Goal: Task Accomplishment & Management: Use online tool/utility

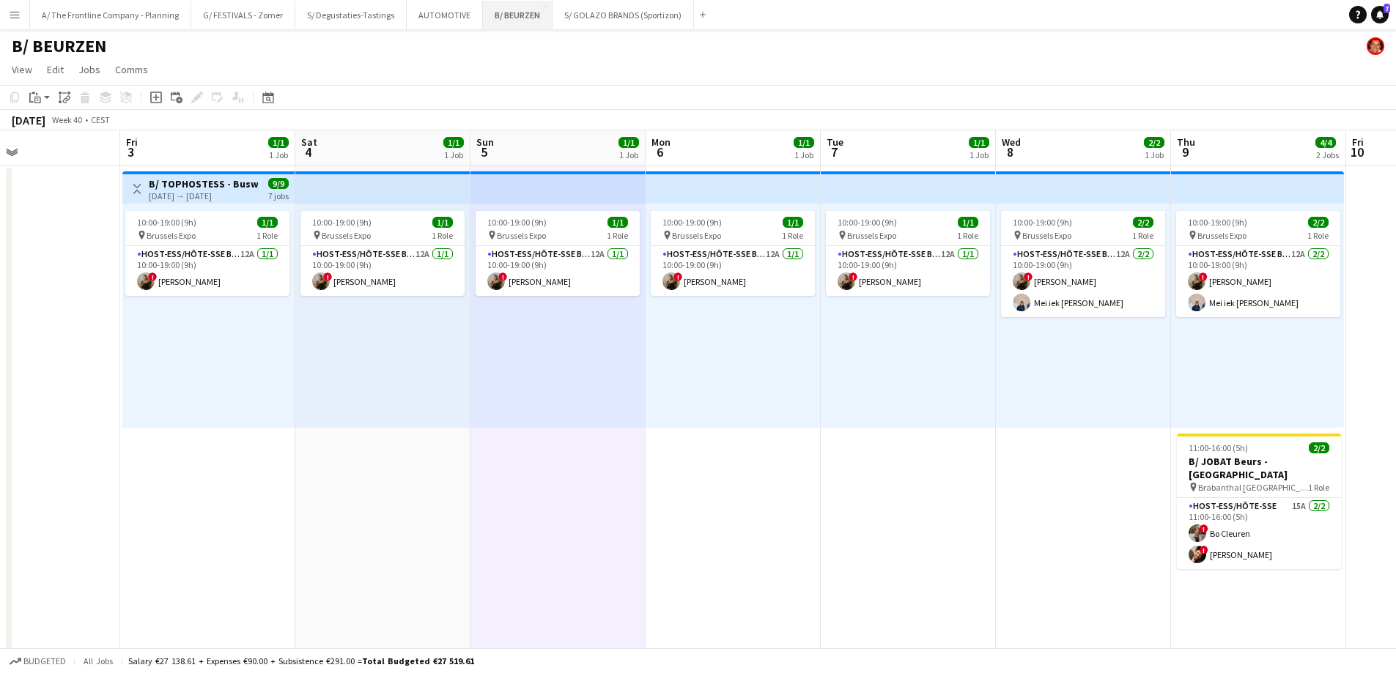
click at [515, 22] on button "B/ BEURZEN Close" at bounding box center [518, 15] width 70 height 29
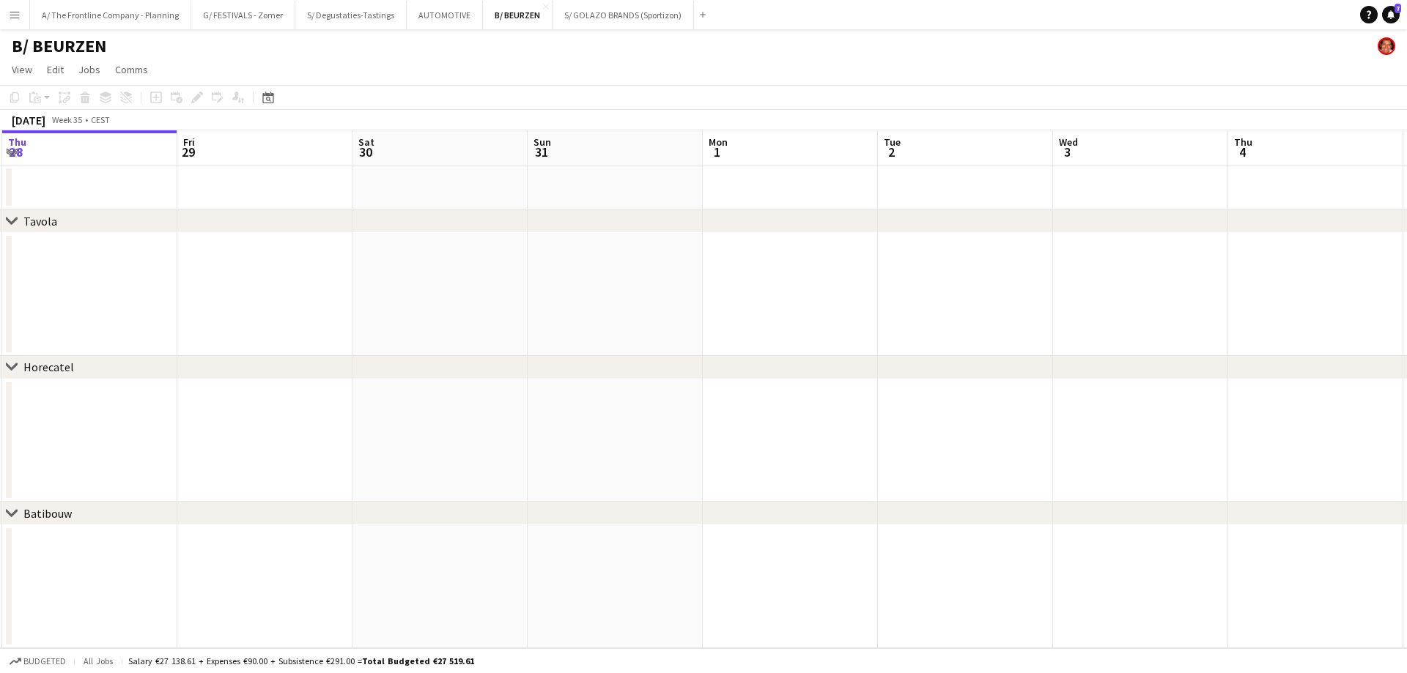
drag, startPoint x: 975, startPoint y: 322, endPoint x: 63, endPoint y: 281, distance: 913.0
click at [40, 286] on app-calendar-viewport "Mon 25 Tue 26 Wed 27 Thu 28 Fri 29 Sat 30 Sun 31 Mon 1 Tue 2 Wed 3 Thu 4 Fri 5 …" at bounding box center [703, 389] width 1407 height 518
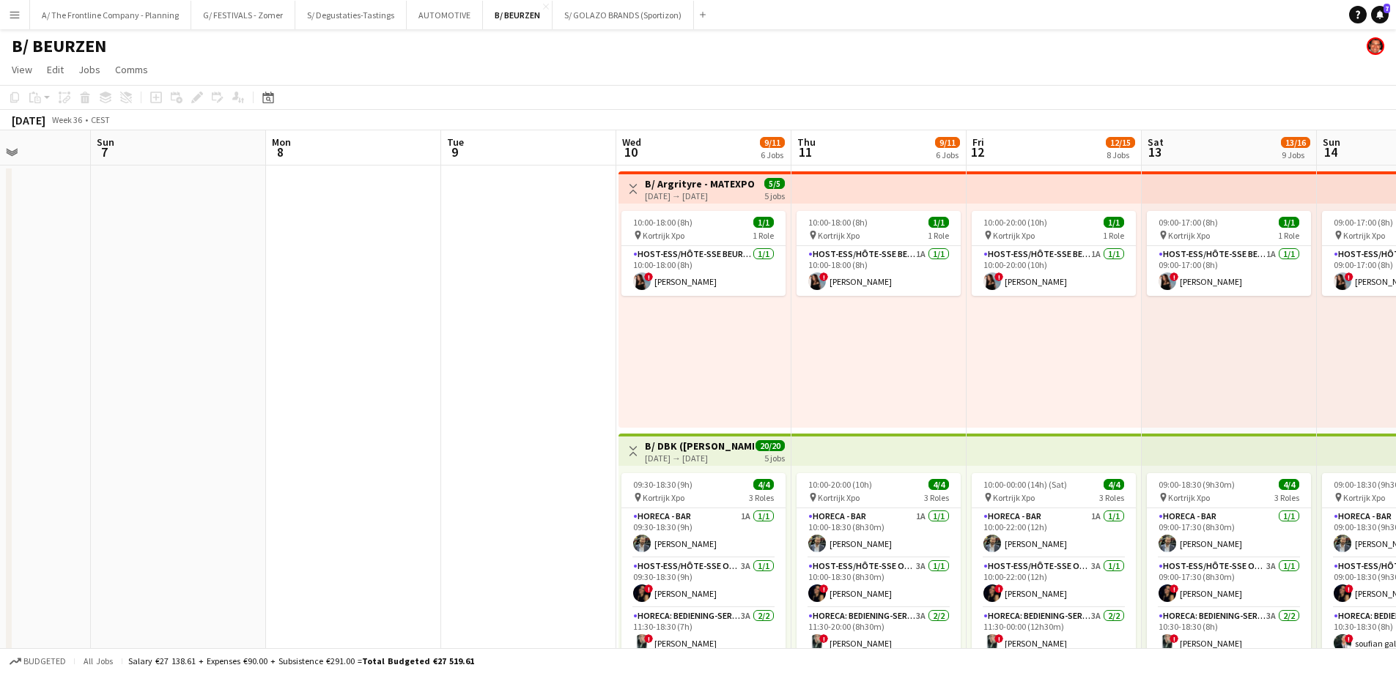
drag, startPoint x: 1027, startPoint y: 295, endPoint x: 464, endPoint y: 300, distance: 563.4
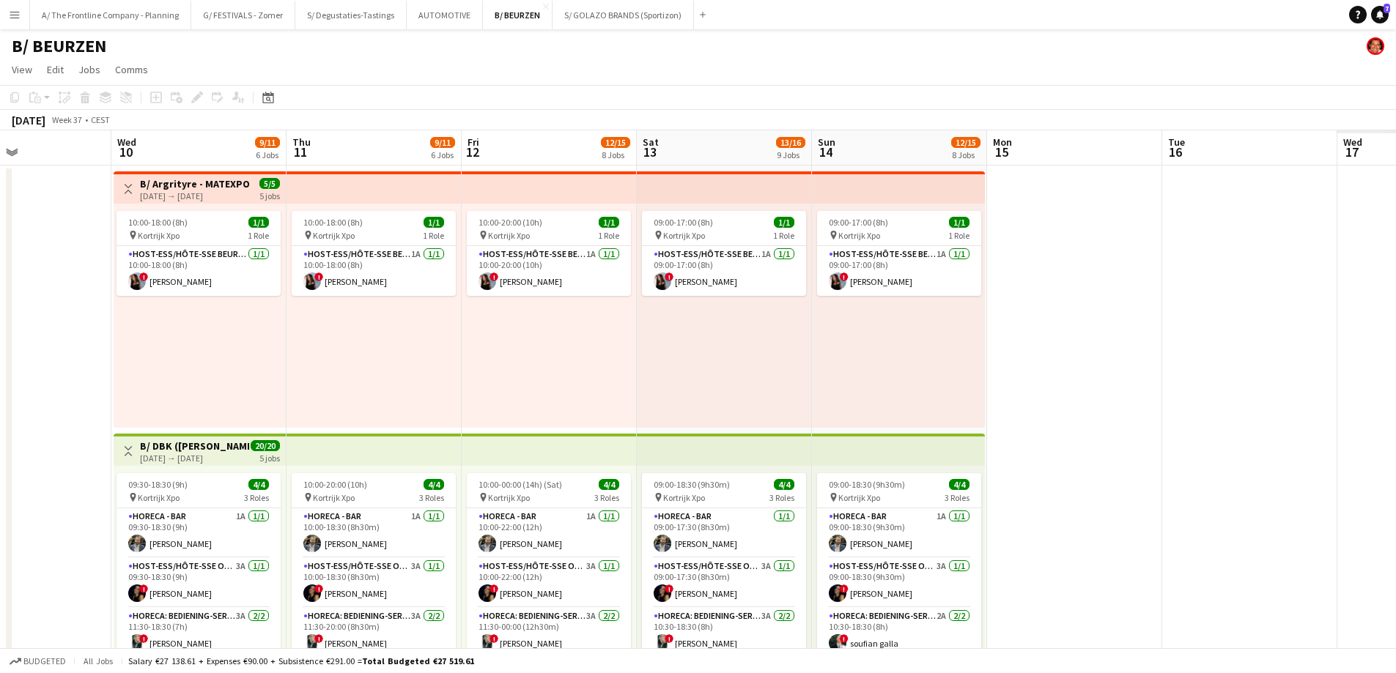
scroll to position [0, 478]
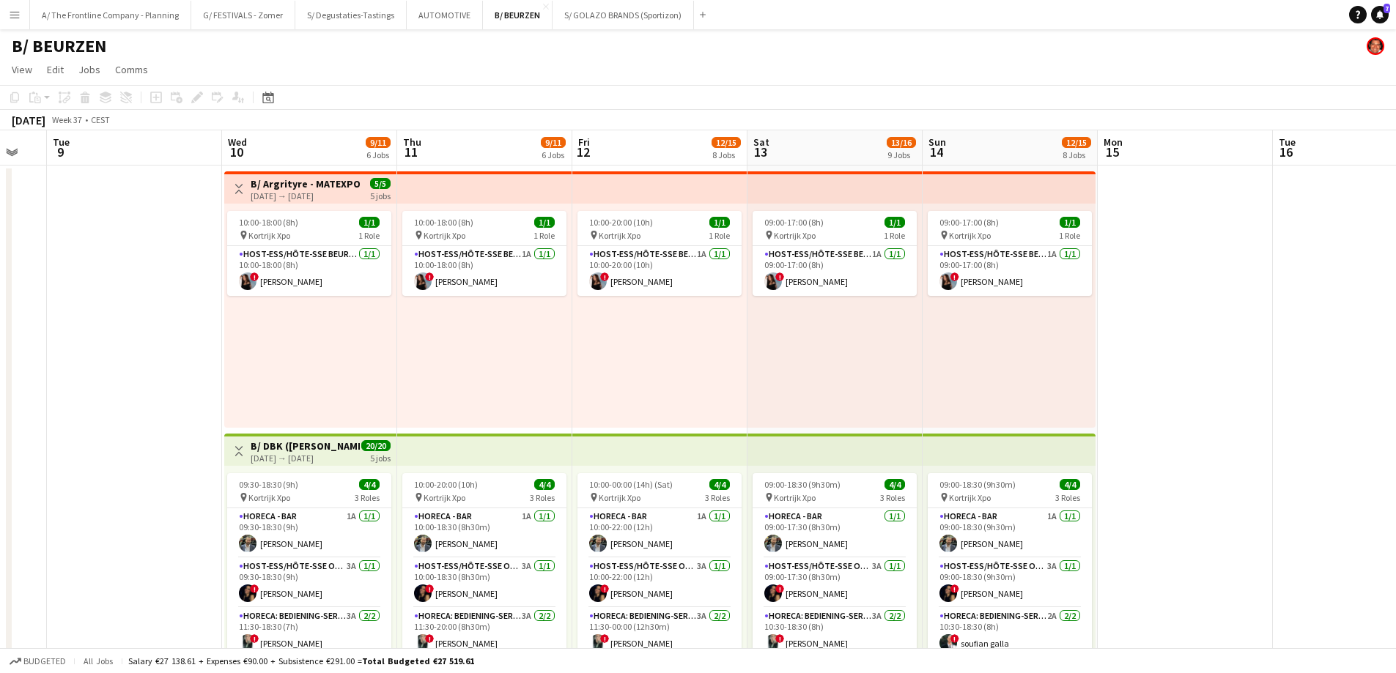
drag, startPoint x: 765, startPoint y: 310, endPoint x: 377, endPoint y: 304, distance: 388.3
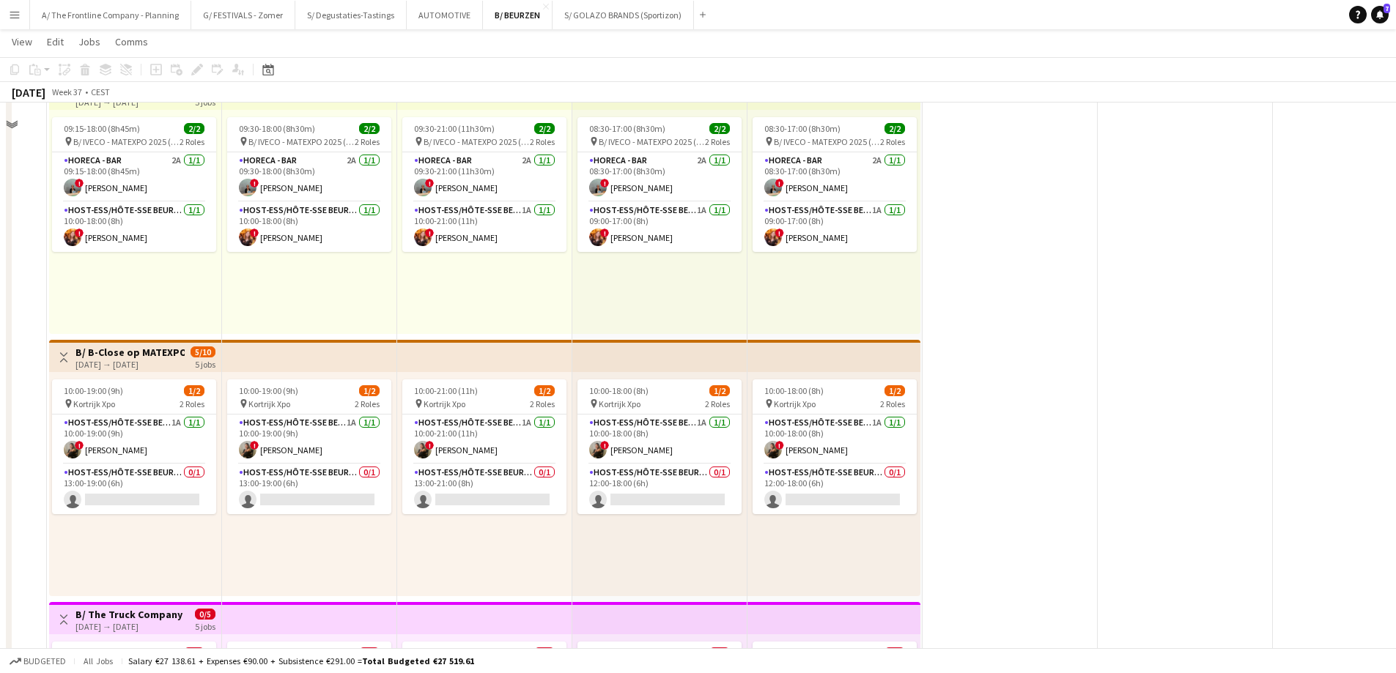
scroll to position [293, 0]
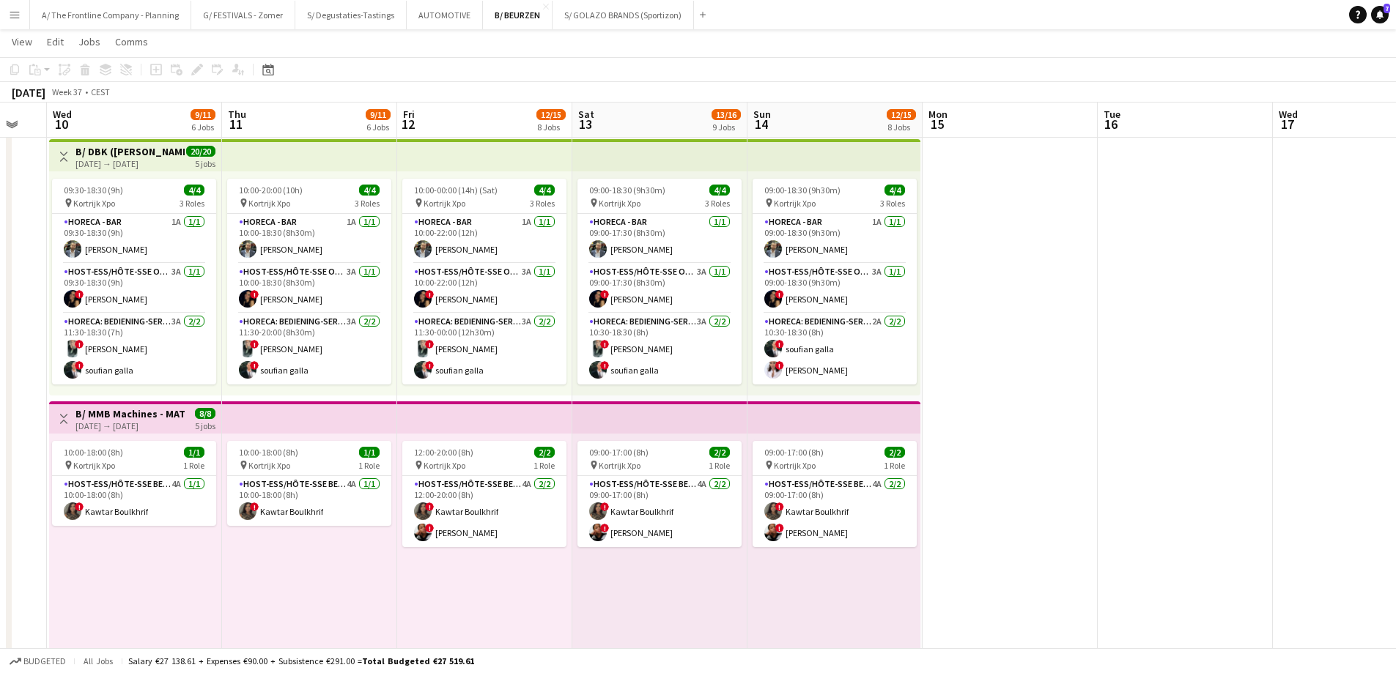
click at [158, 161] on div "[DATE] → [DATE]" at bounding box center [129, 163] width 109 height 11
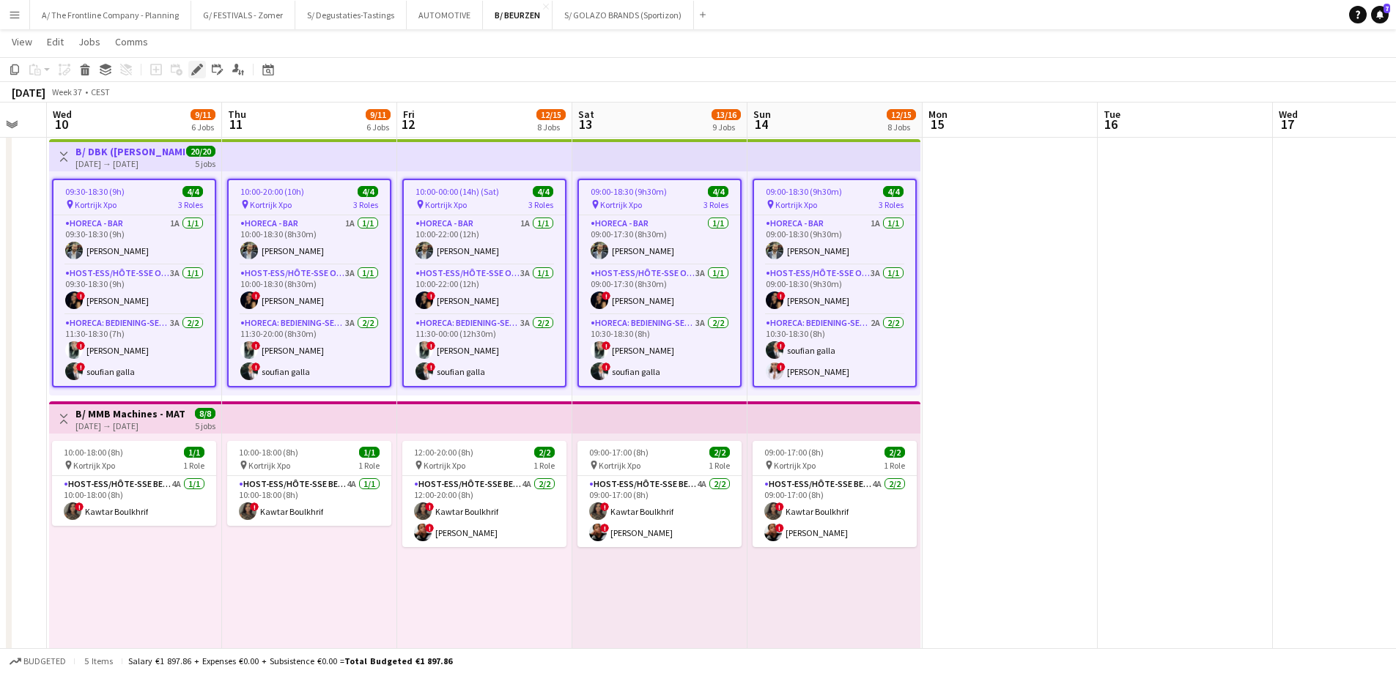
click at [199, 73] on icon "Edit" at bounding box center [197, 70] width 12 height 12
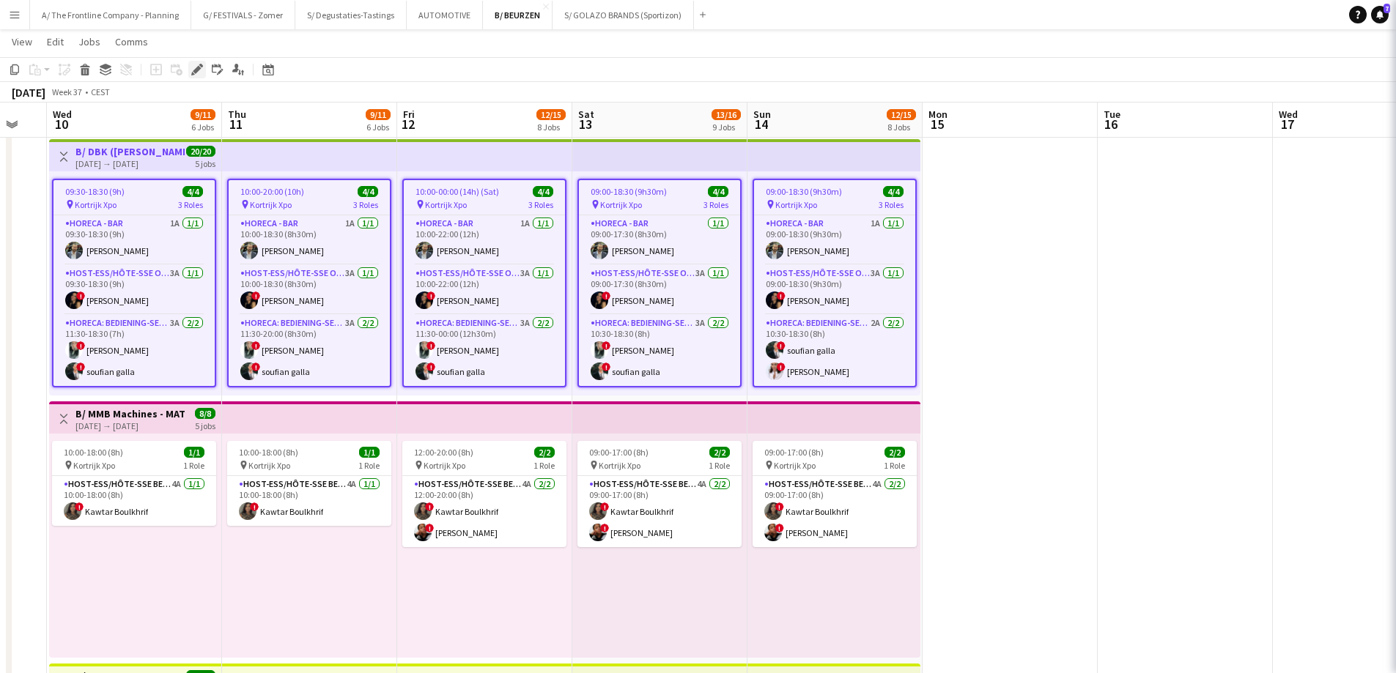
type input "**********"
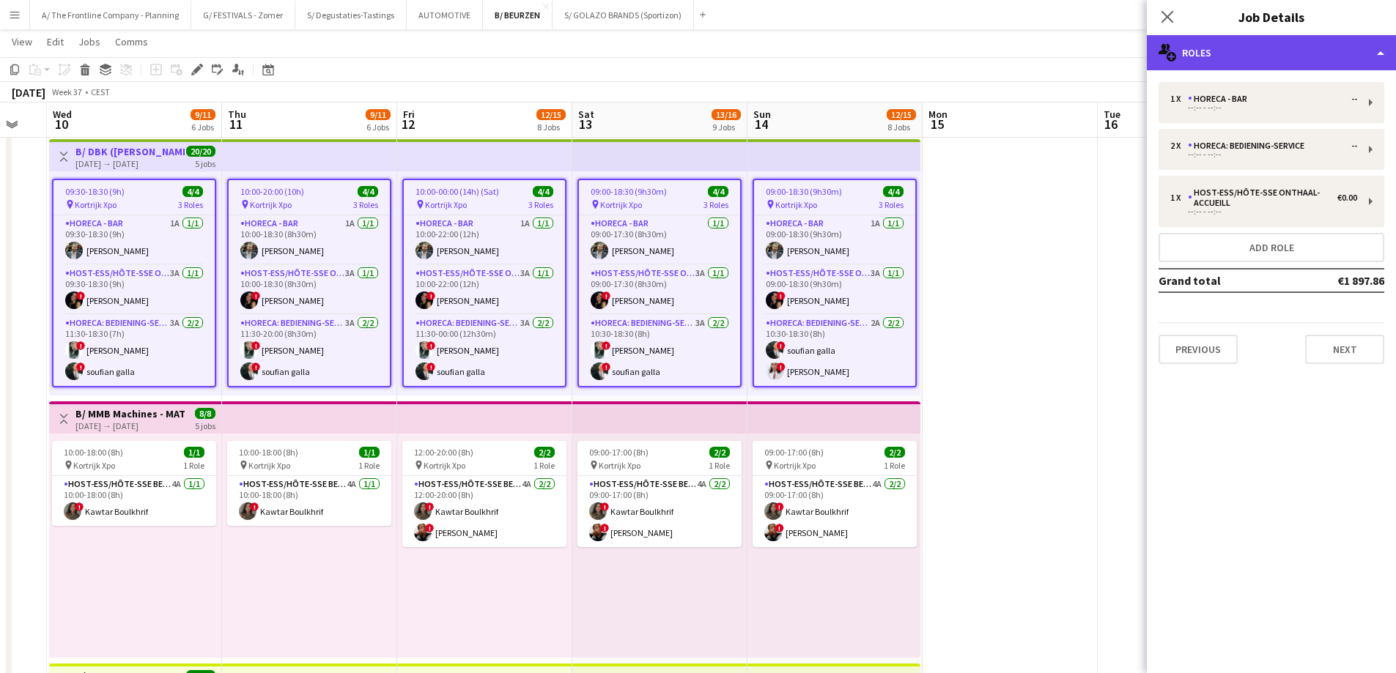
click at [1257, 51] on div "multiple-users-add Roles" at bounding box center [1271, 52] width 249 height 35
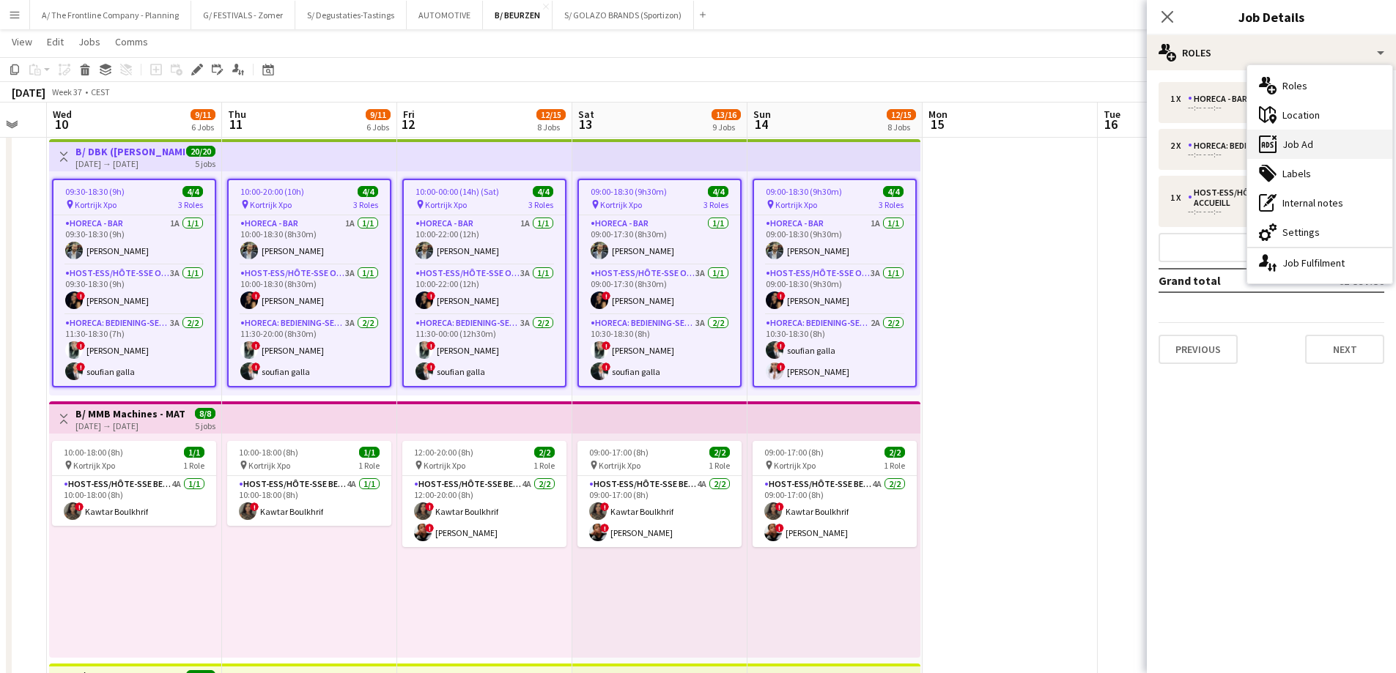
click at [1307, 142] on div "ads-window Job Ad" at bounding box center [1319, 144] width 145 height 29
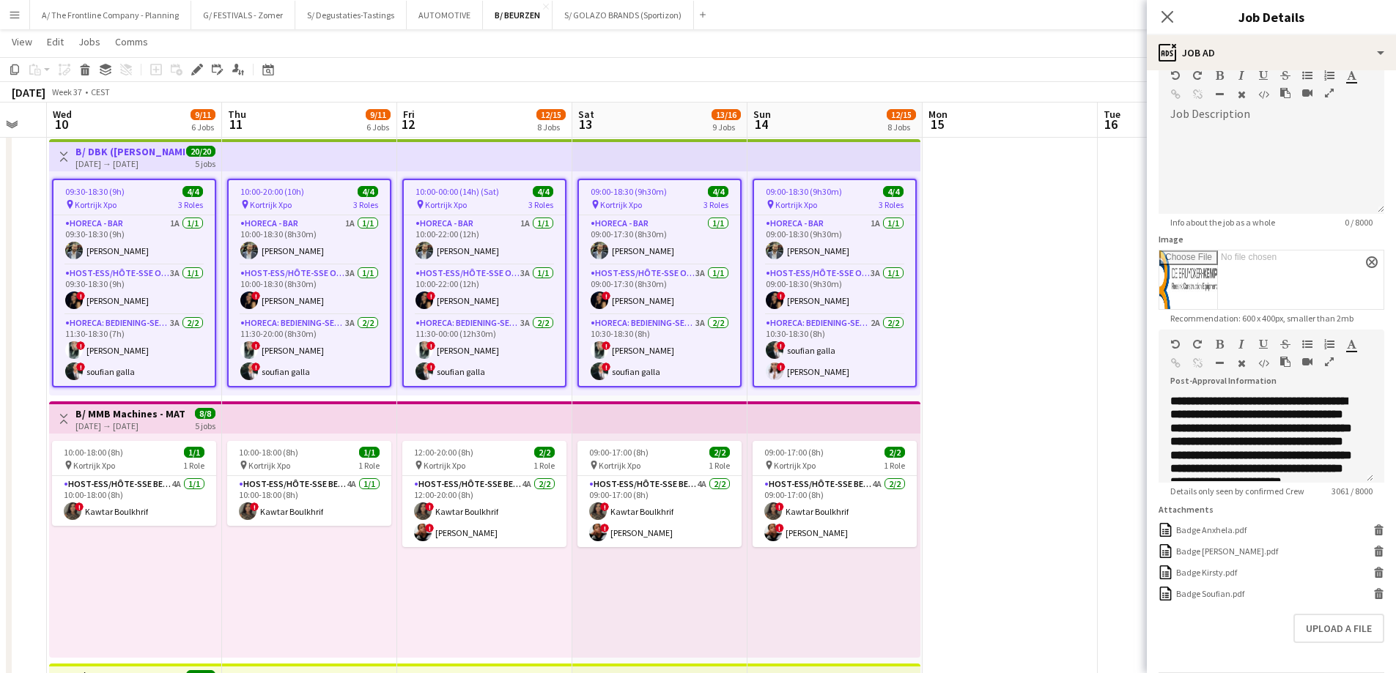
scroll to position [141, 0]
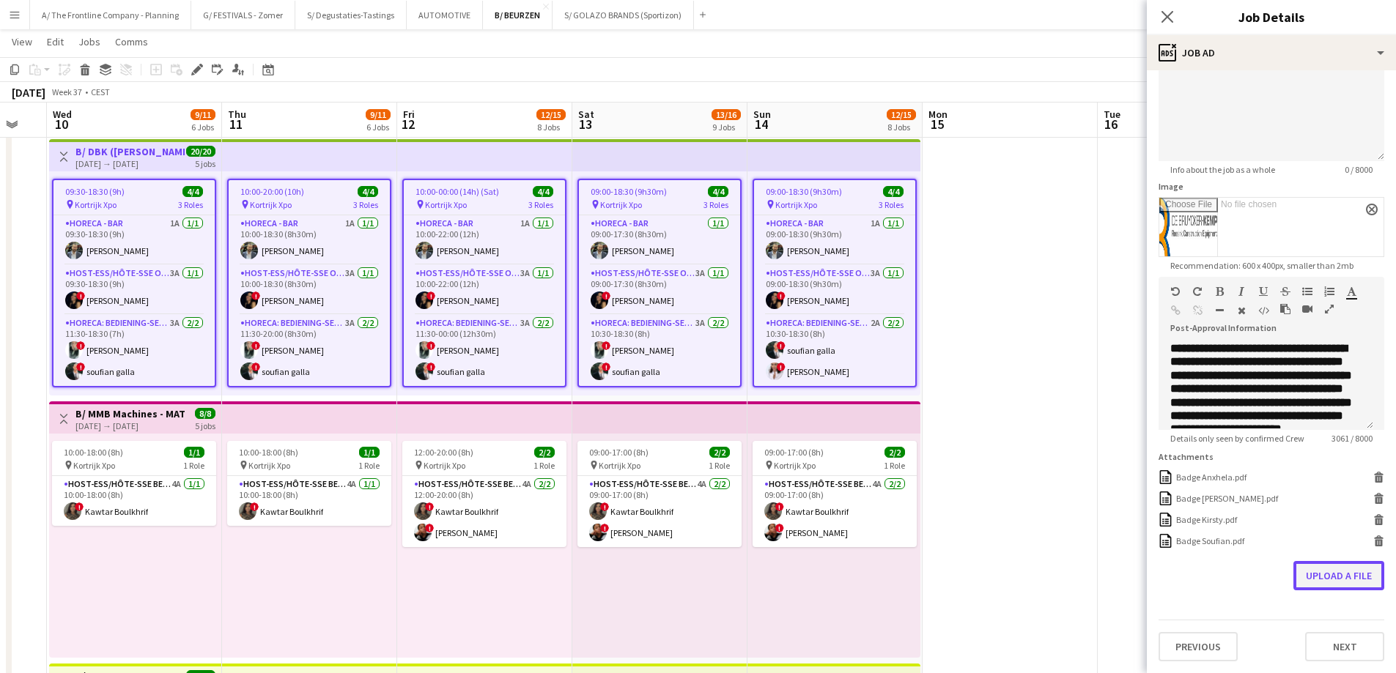
click at [1334, 577] on button "Upload a file" at bounding box center [1338, 575] width 91 height 29
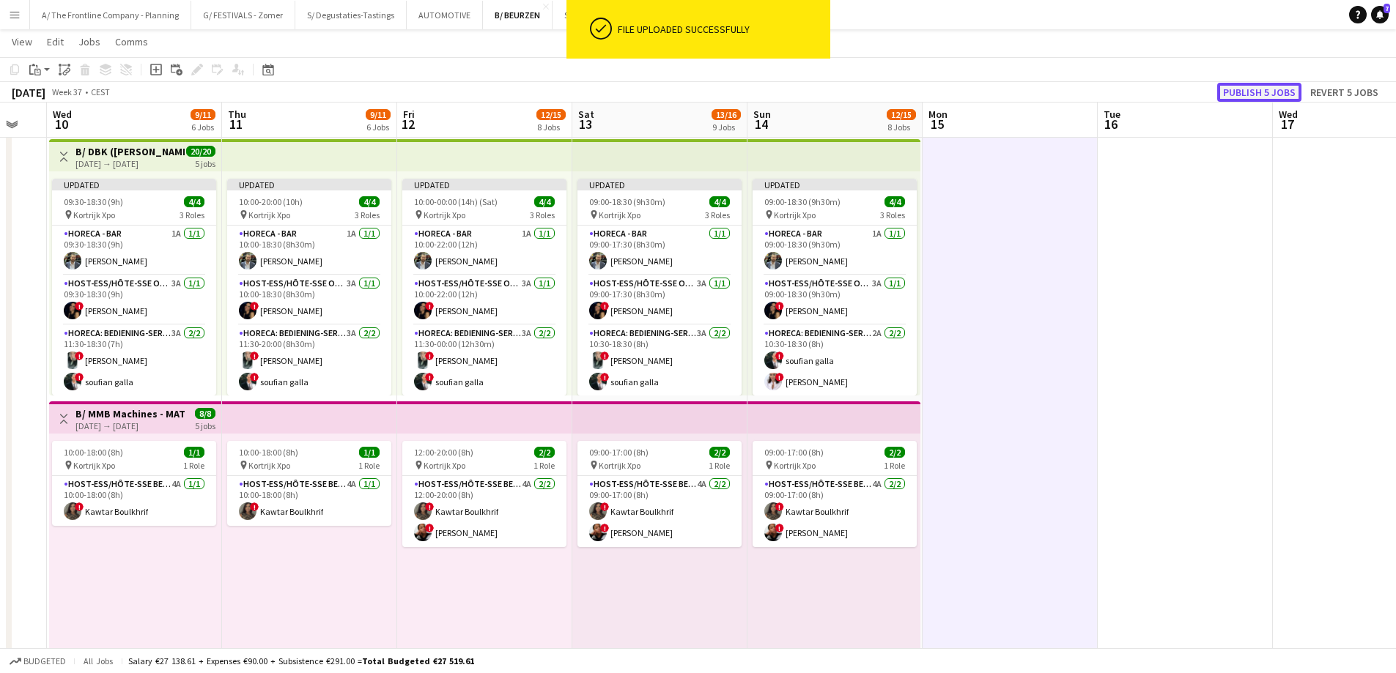
click at [1254, 89] on button "Publish 5 jobs" at bounding box center [1259, 92] width 84 height 19
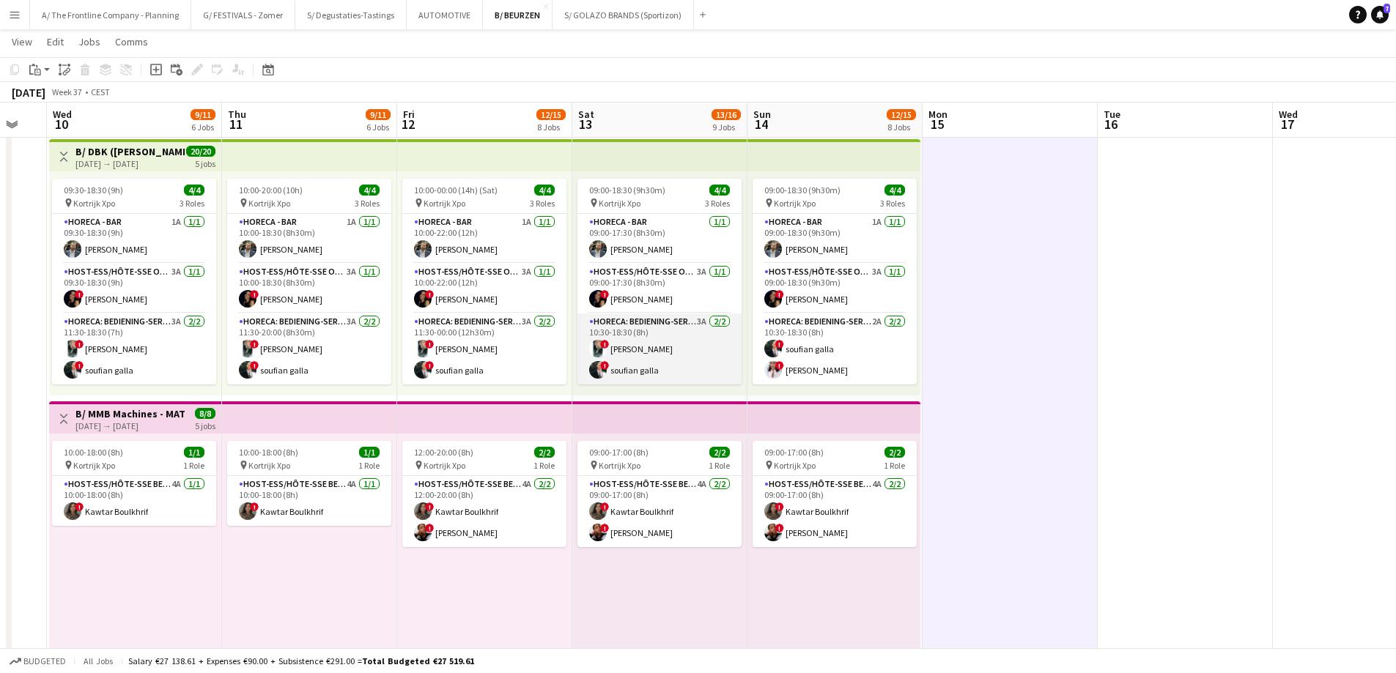
click at [684, 356] on app-card-role "Horeca: Bediening-Service 3A [DATE] 10:30-18:30 (8h) ! [PERSON_NAME] ! [PERSON_…" at bounding box center [659, 349] width 164 height 71
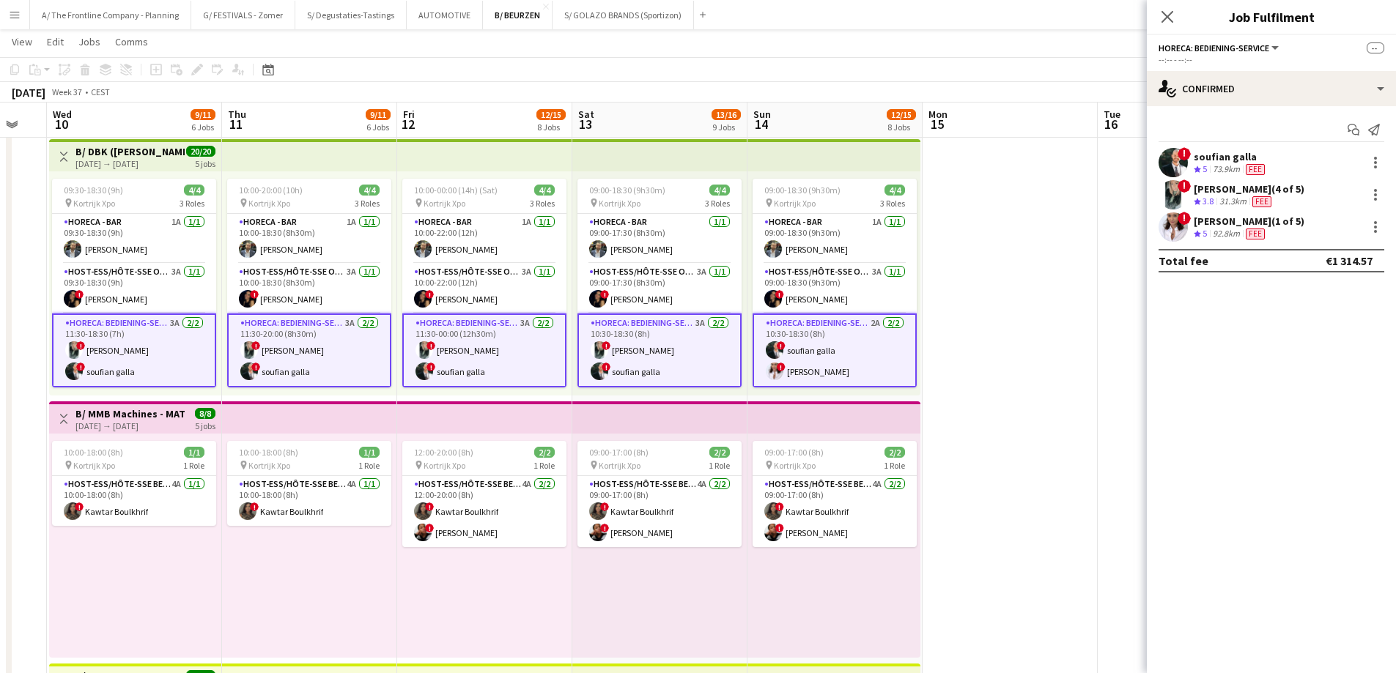
click at [1223, 187] on div "[PERSON_NAME] (4 of 5)" at bounding box center [1248, 188] width 111 height 13
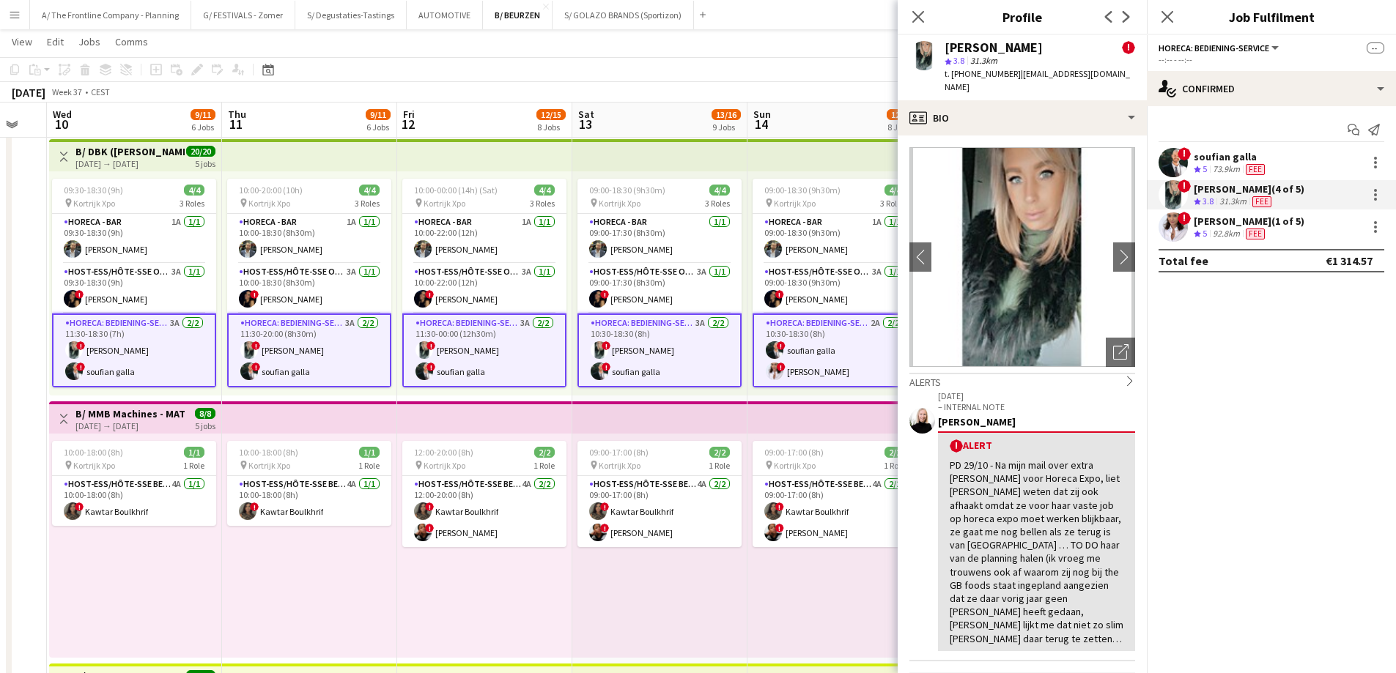
drag, startPoint x: 1129, startPoint y: 74, endPoint x: 1013, endPoint y: 78, distance: 115.8
click at [1013, 78] on div "[PERSON_NAME] ! star 3.8 31.3km t. [PHONE_NUMBER] | [EMAIL_ADDRESS][DOMAIN_NAME]" at bounding box center [1021, 67] width 249 height 65
copy span "[EMAIL_ADDRESS][DOMAIN_NAME]"
click at [450, 18] on button "AUTOMOTIVE Close" at bounding box center [445, 15] width 76 height 29
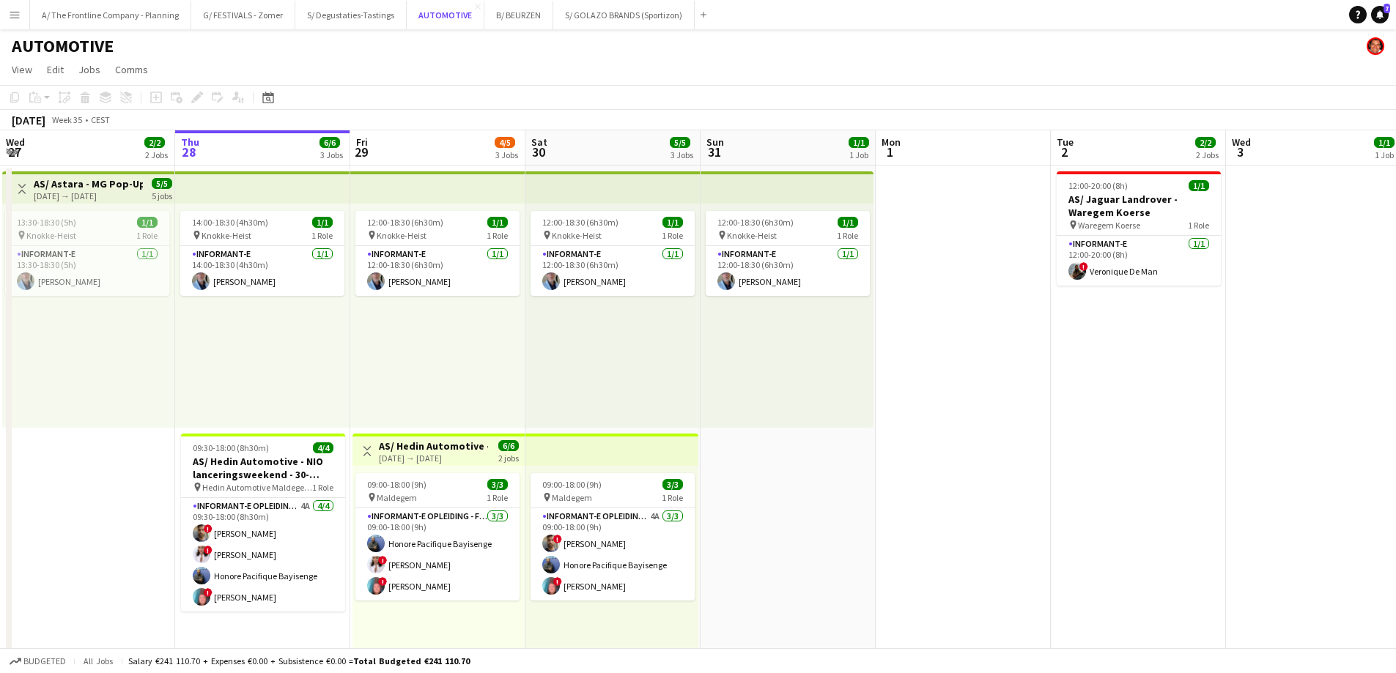
scroll to position [366, 0]
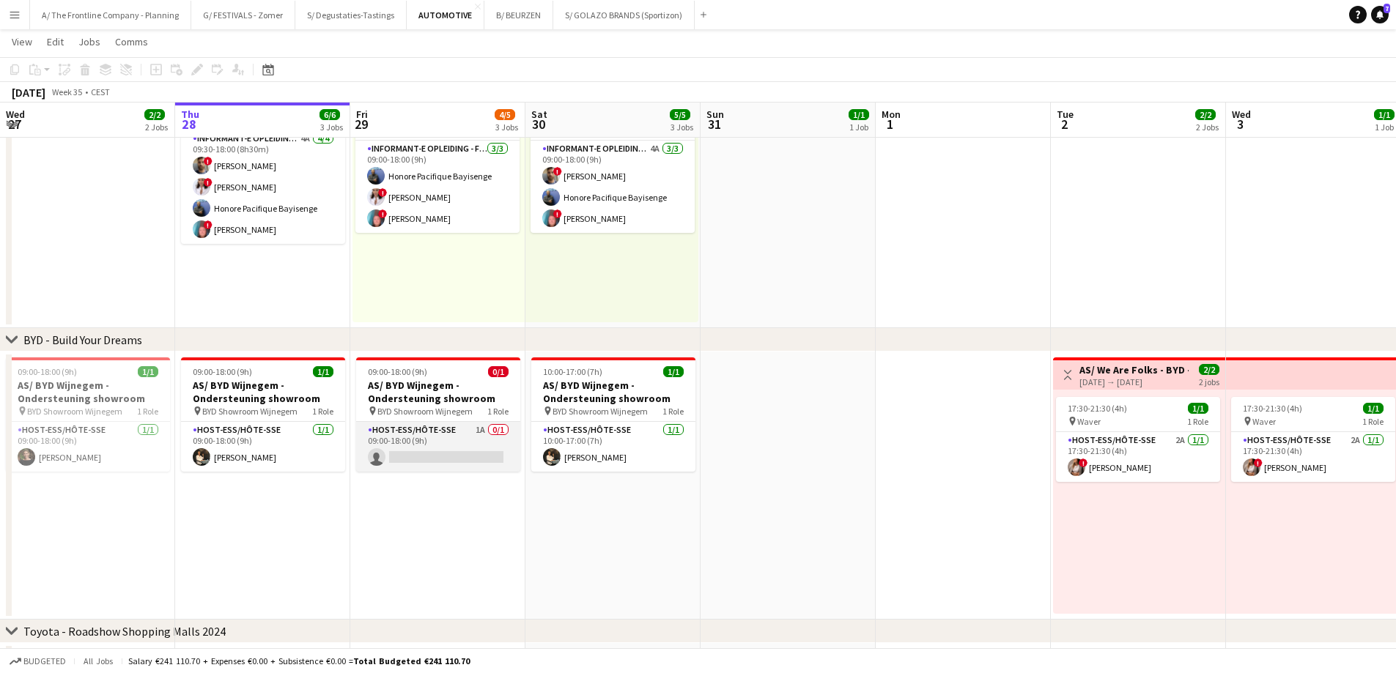
click at [481, 439] on app-card-role "Host-ess/Hôte-sse 1A 0/1 09:00-18:00 (9h) single-neutral-actions" at bounding box center [438, 447] width 164 height 50
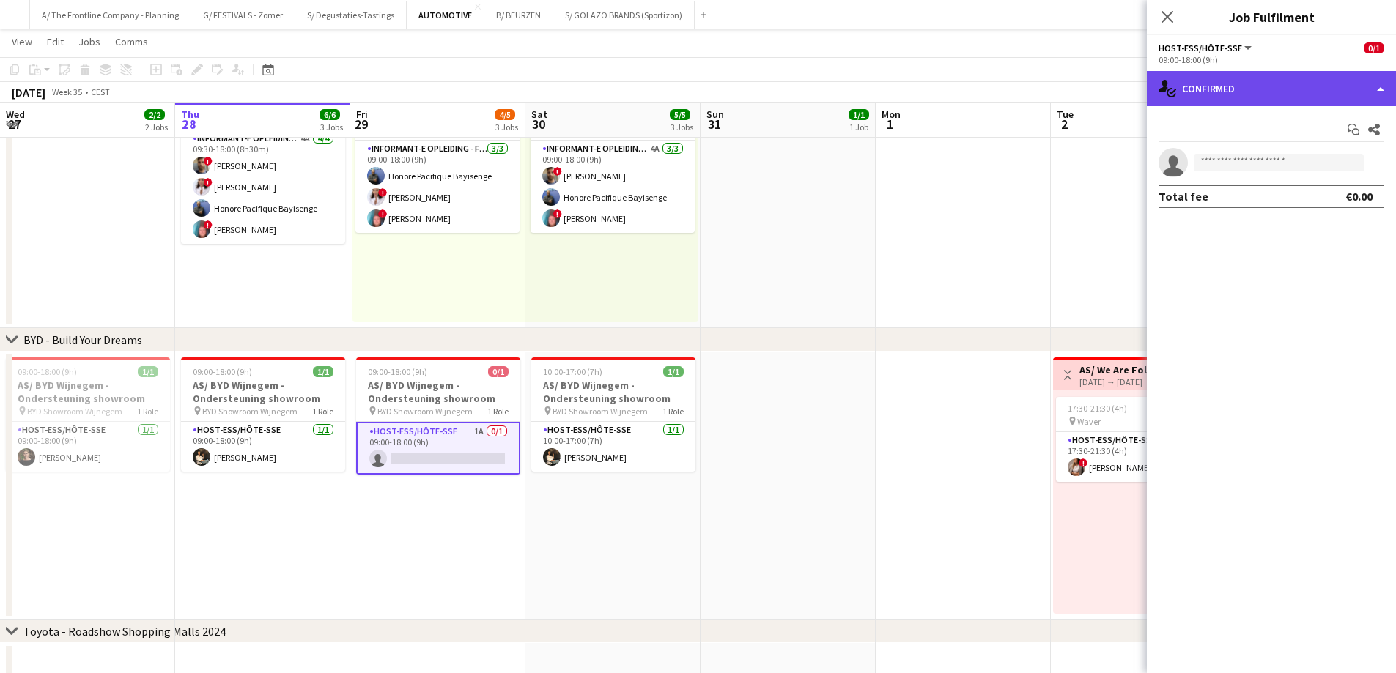
click at [1270, 89] on div "single-neutral-actions-check-2 Confirmed" at bounding box center [1271, 88] width 249 height 35
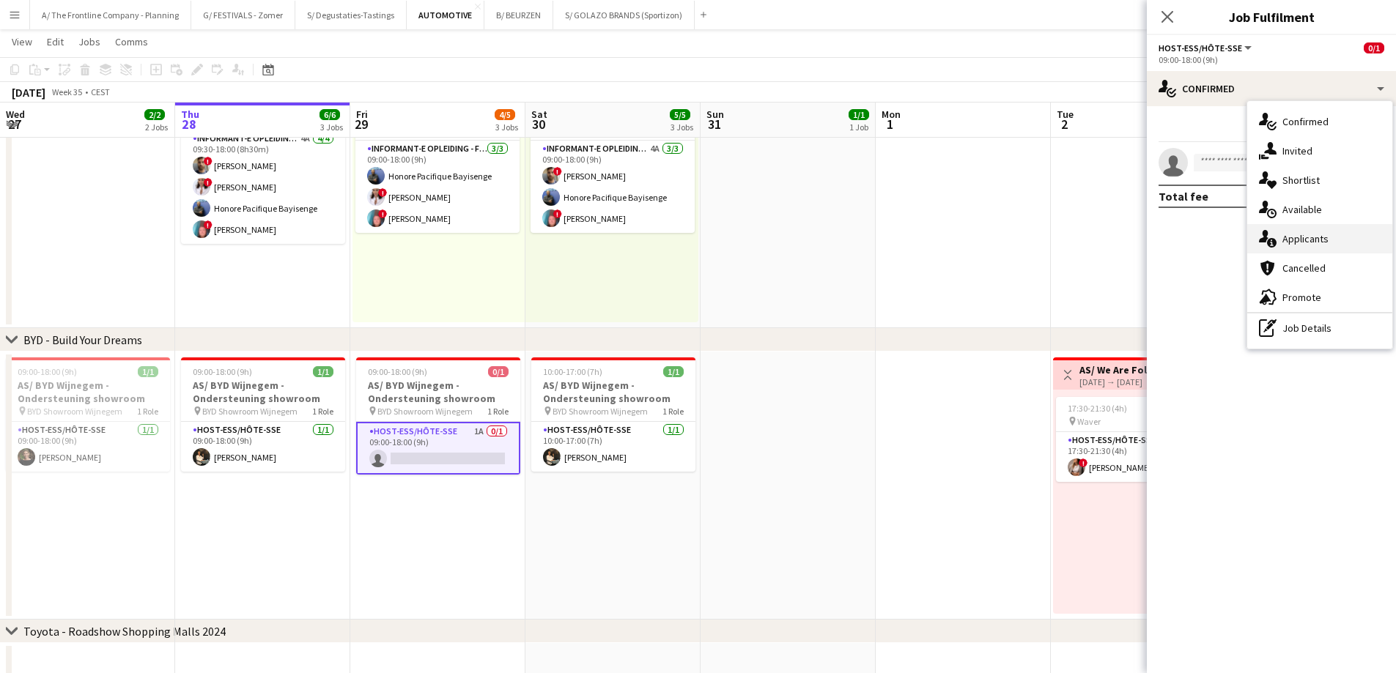
click at [1283, 239] on div "single-neutral-actions-information Applicants" at bounding box center [1319, 238] width 145 height 29
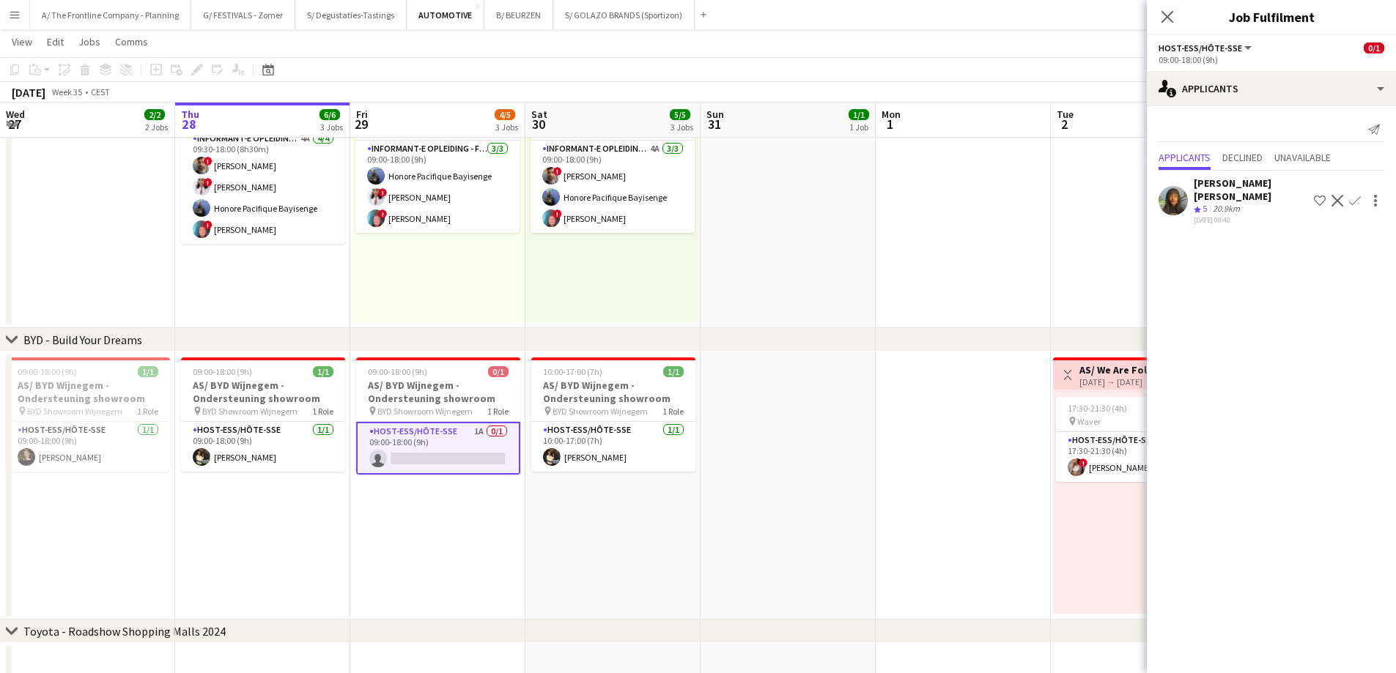
click at [1221, 200] on div "[PERSON_NAME] [PERSON_NAME]" at bounding box center [1250, 190] width 114 height 26
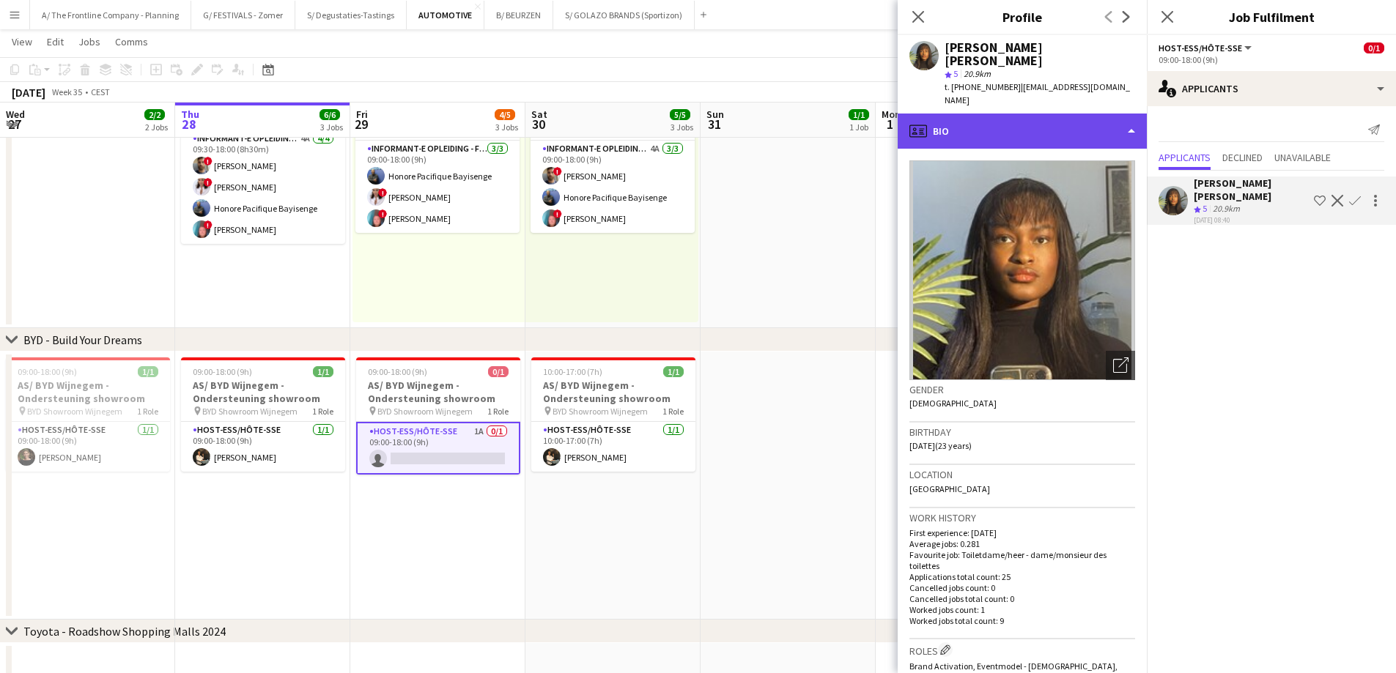
click at [1021, 114] on div "profile Bio" at bounding box center [1021, 131] width 249 height 35
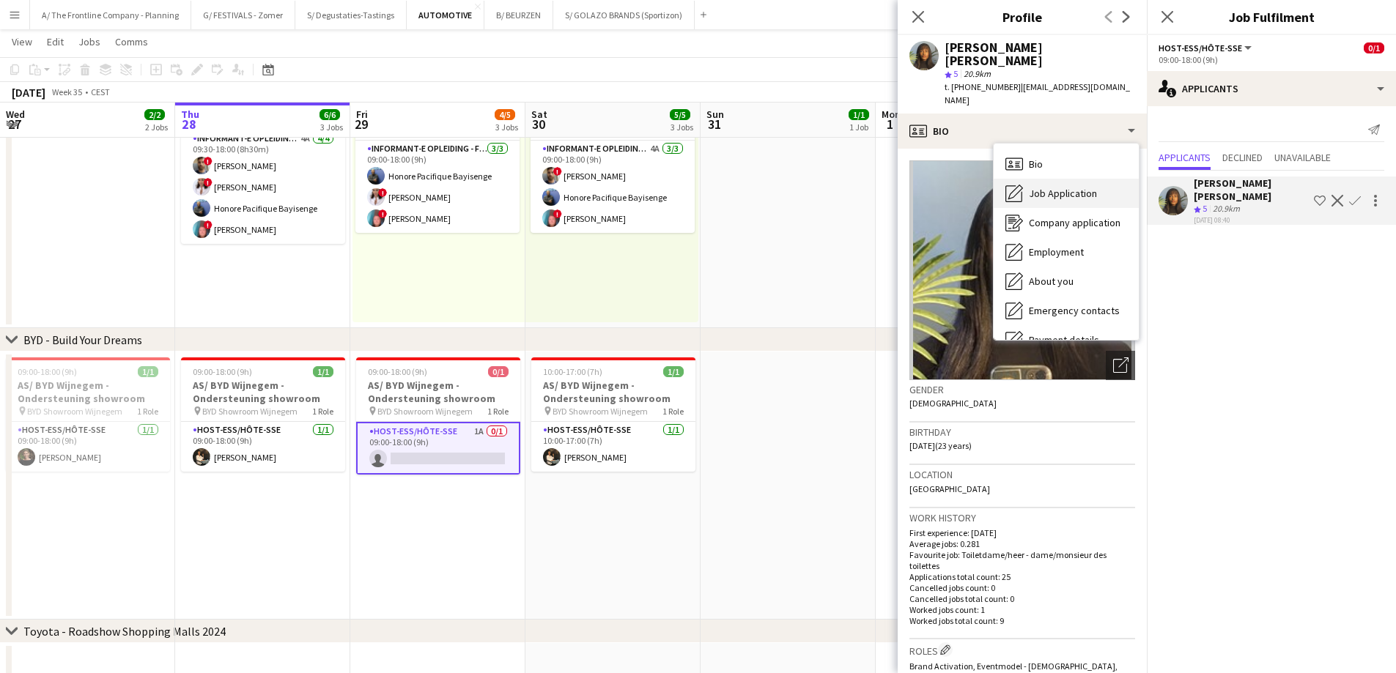
click at [1048, 180] on div "Job Application Job Application" at bounding box center [1065, 193] width 145 height 29
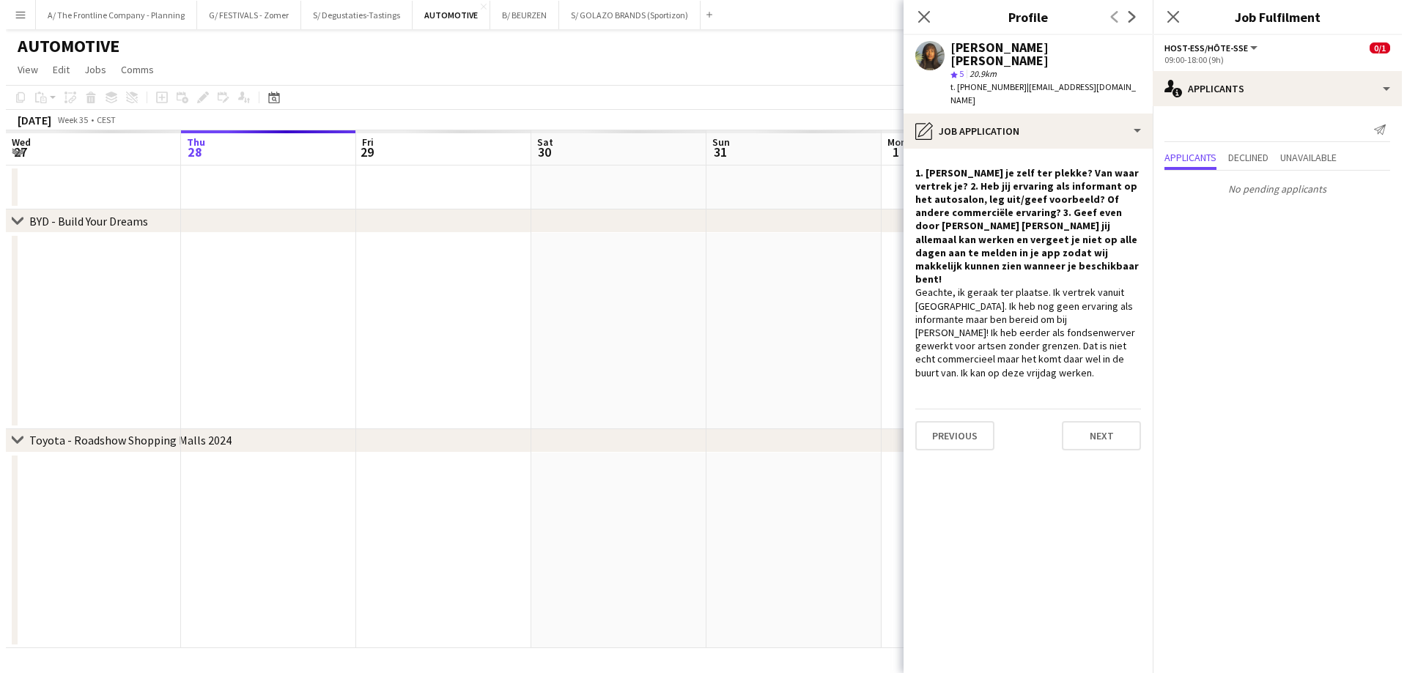
scroll to position [0, 0]
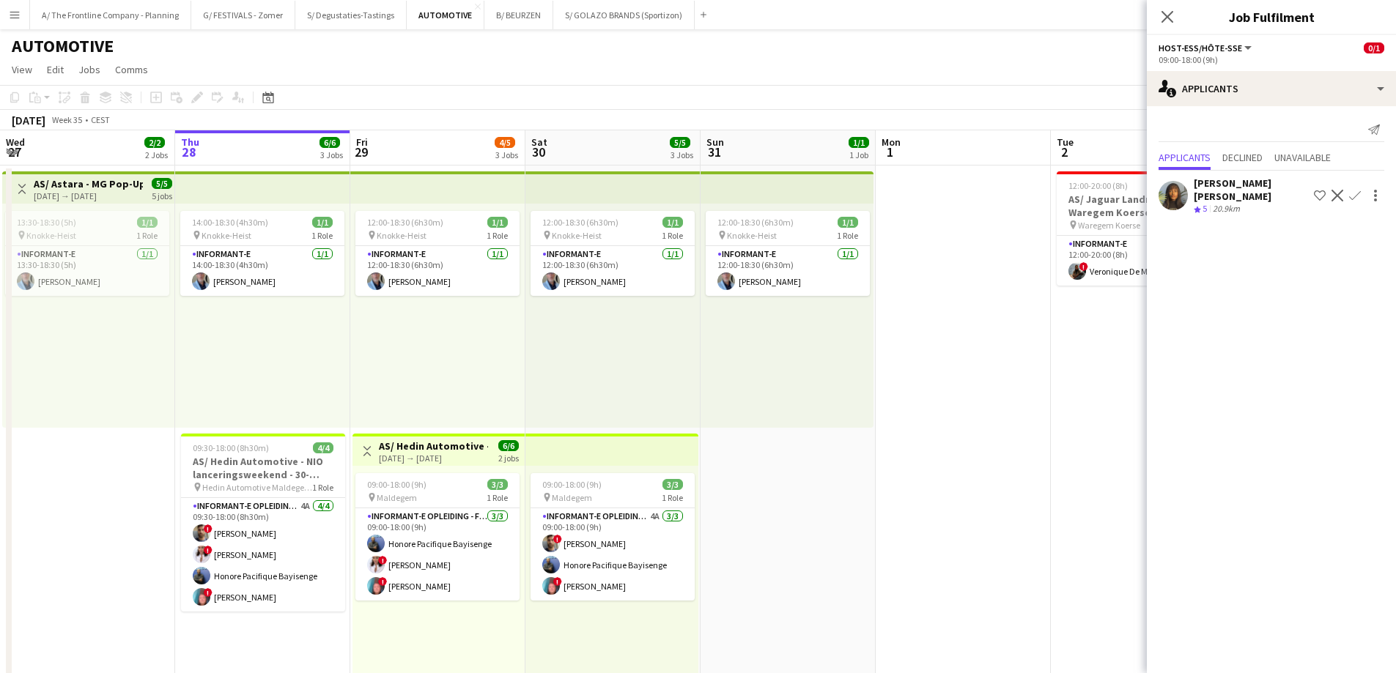
click at [13, 18] on app-icon "Menu" at bounding box center [15, 15] width 12 height 12
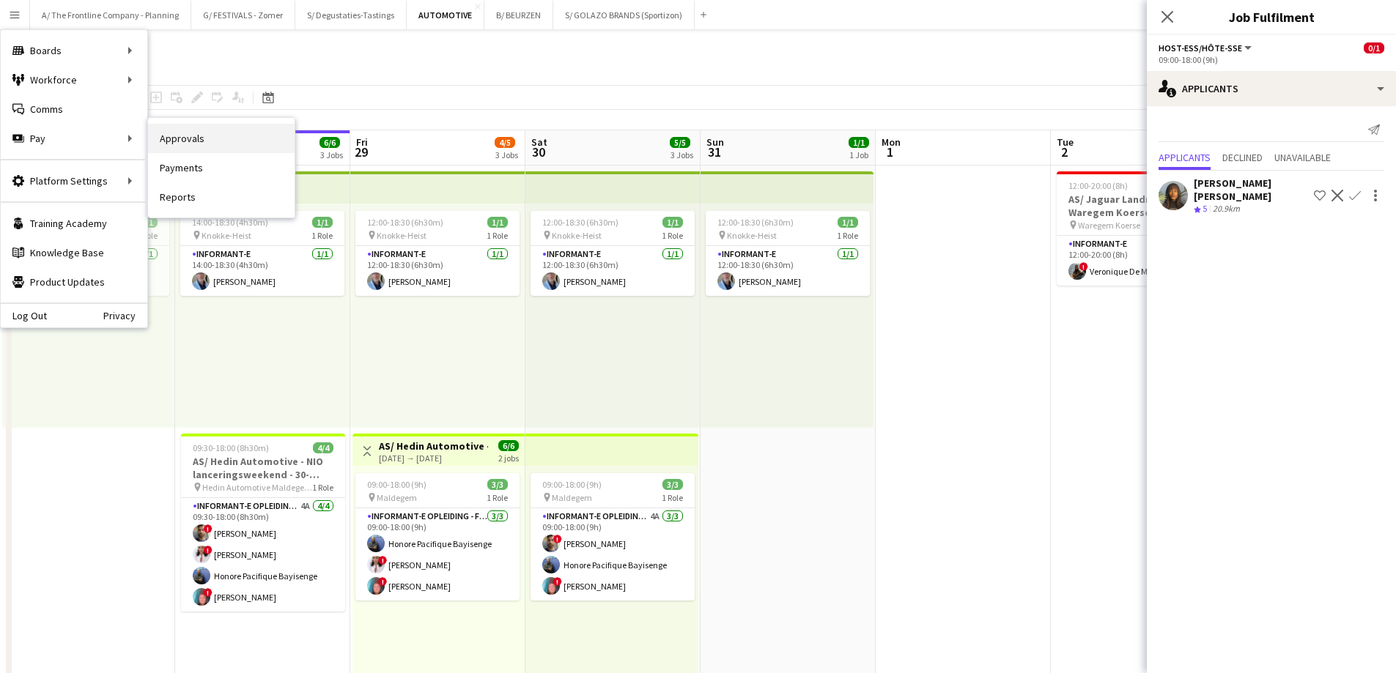
click at [171, 139] on link "Approvals" at bounding box center [221, 138] width 147 height 29
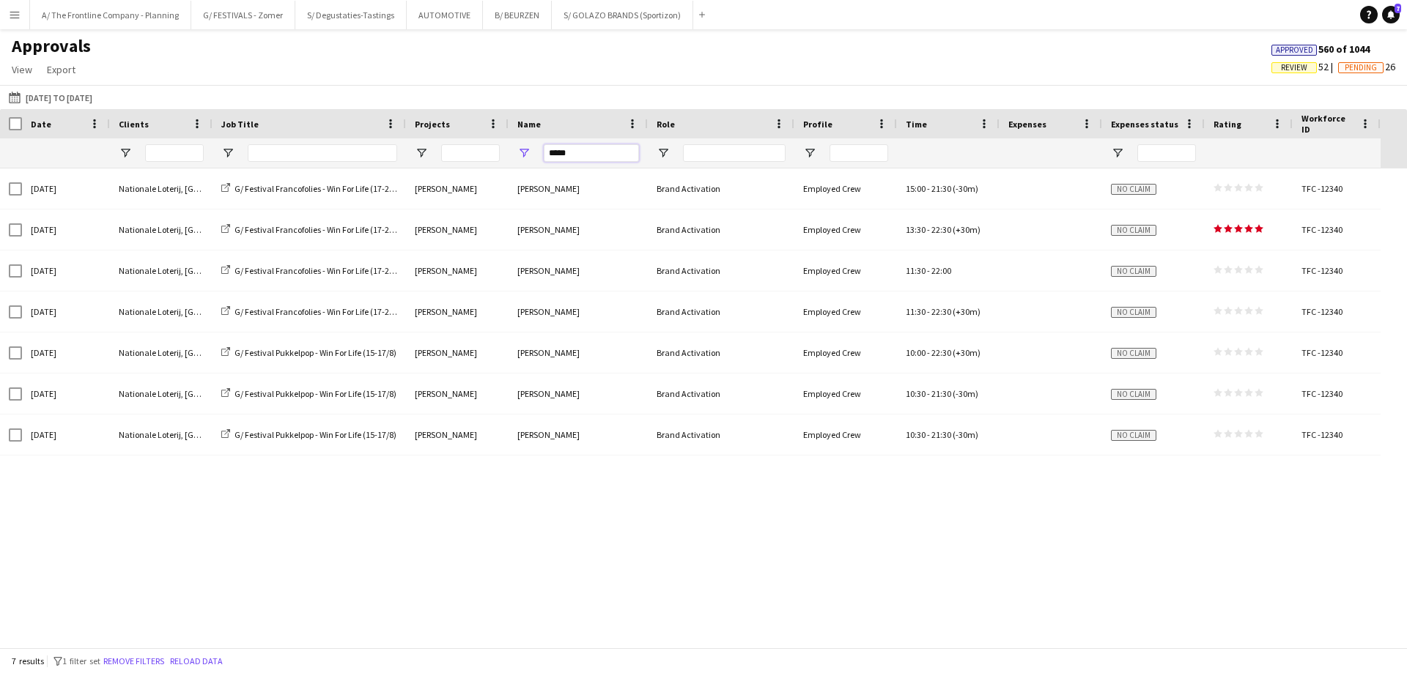
drag, startPoint x: 604, startPoint y: 160, endPoint x: 439, endPoint y: 149, distance: 165.9
click at [439, 149] on div "*****" at bounding box center [690, 152] width 1380 height 29
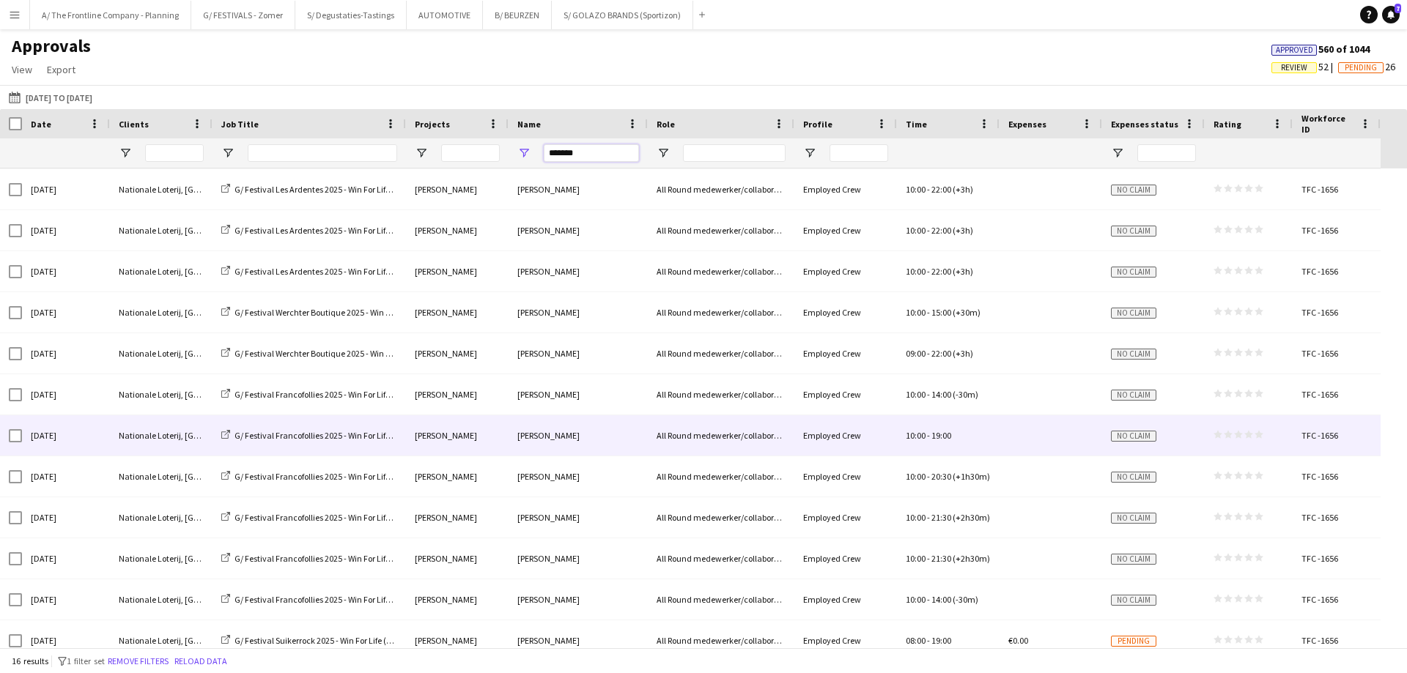
scroll to position [177, 0]
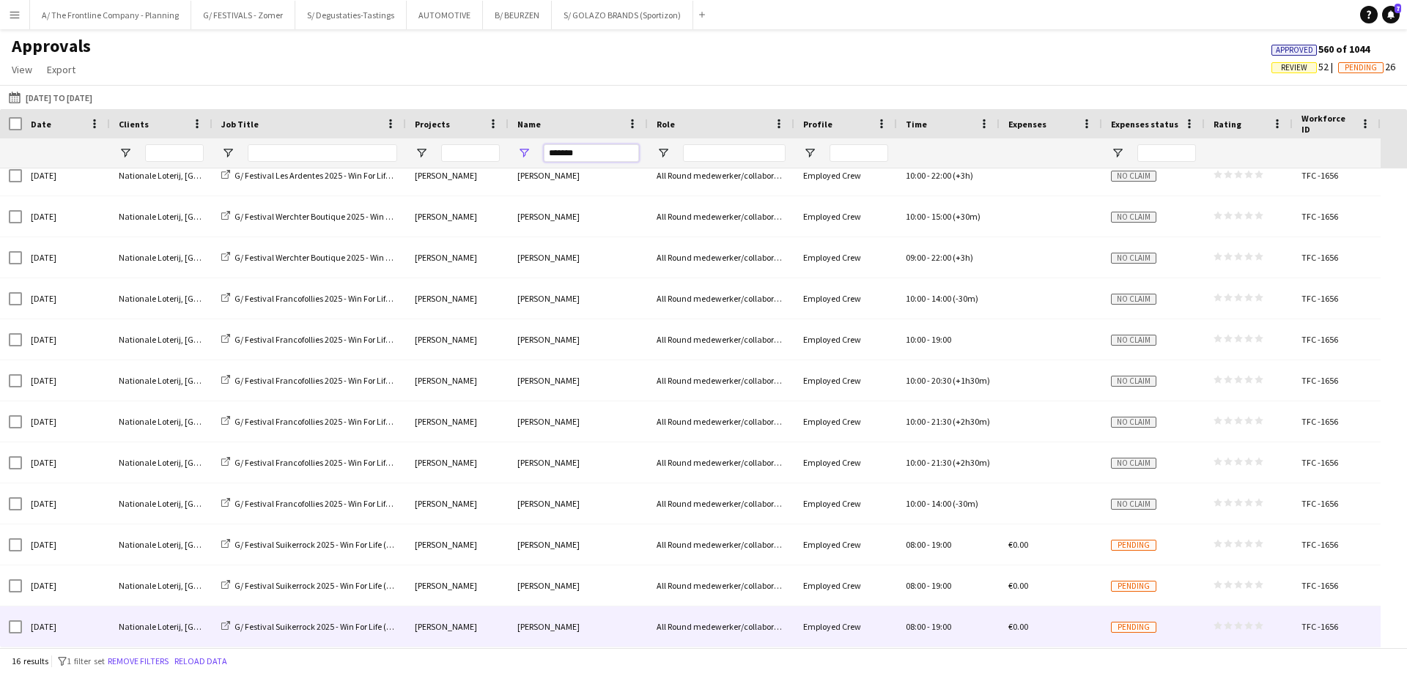
type input "*******"
click at [68, 629] on div "[DATE]" at bounding box center [66, 627] width 88 height 40
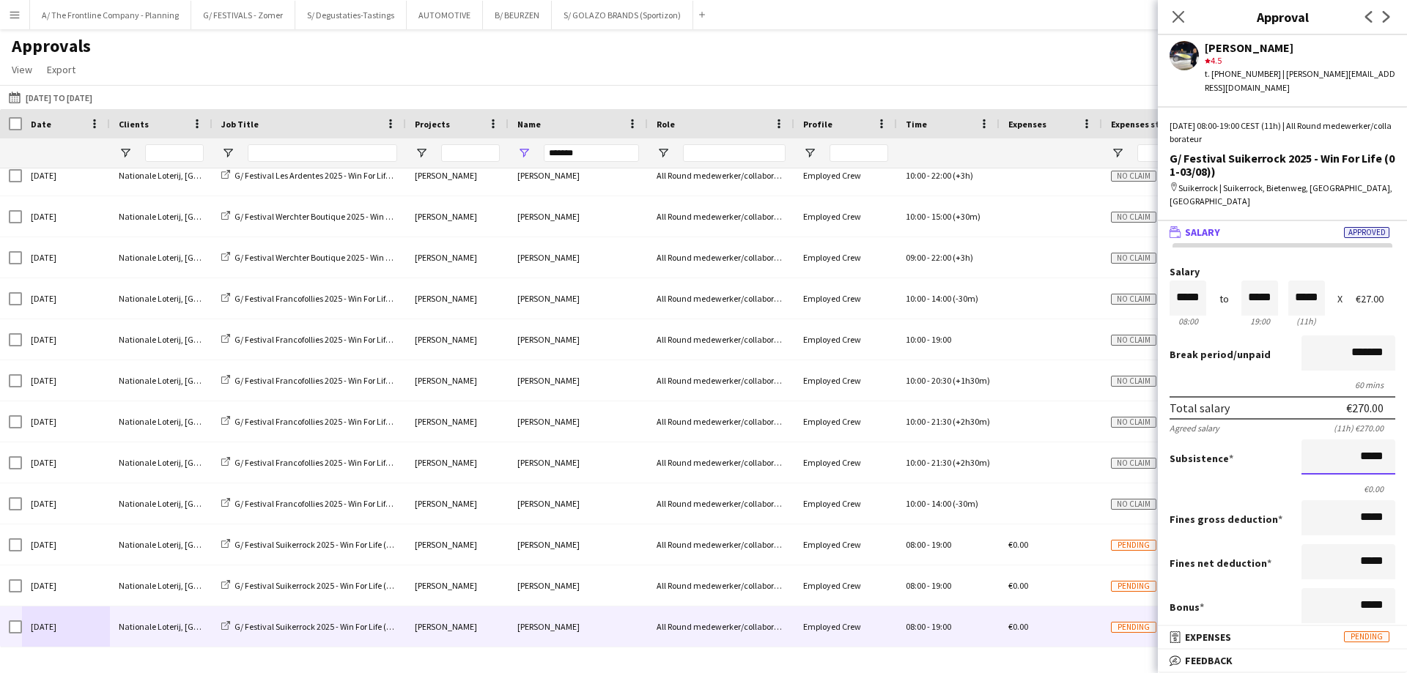
scroll to position [1, 0]
drag, startPoint x: 1327, startPoint y: 429, endPoint x: 1406, endPoint y: 440, distance: 79.8
click at [1395, 440] on mat-expansion-panel "wallet Salary Approved Salary ***** 08:00 to ***** 19:00 ***** (11h) X €27.00 B…" at bounding box center [1282, 423] width 249 height 405
type input "******"
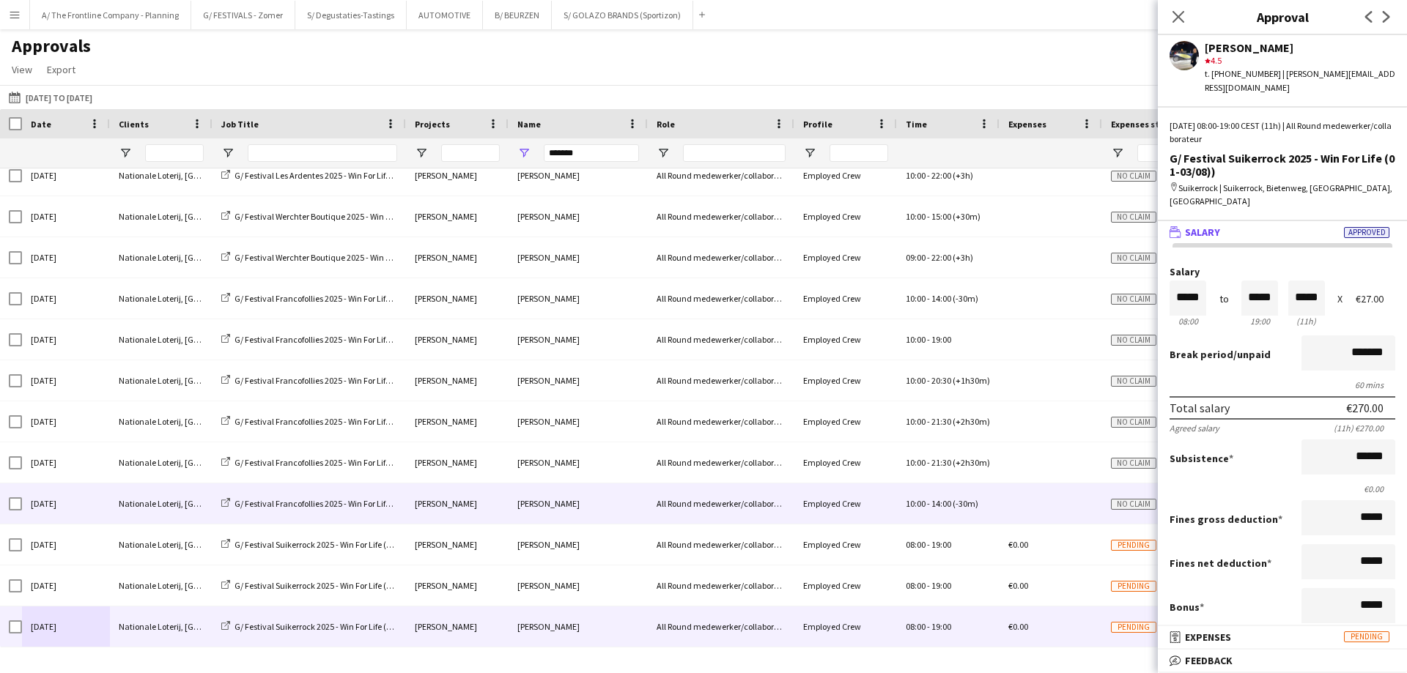
click at [73, 502] on div "[DATE]" at bounding box center [66, 504] width 88 height 40
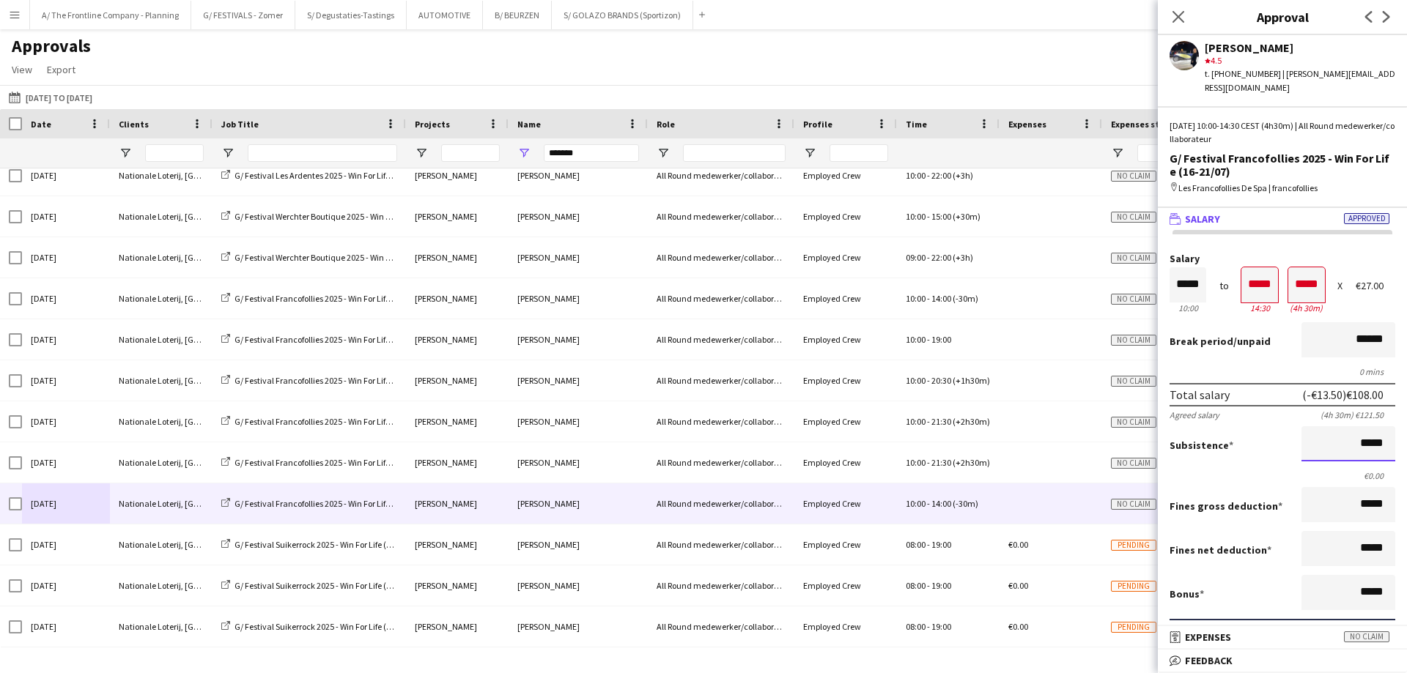
drag, startPoint x: 1328, startPoint y: 432, endPoint x: 1406, endPoint y: 429, distance: 77.7
click at [1395, 429] on mat-expansion-panel "wallet Salary Approved Salary ***** 10:00 to ***** 14:30 ***** (4h 30m) X €27.0…" at bounding box center [1282, 417] width 249 height 418
type input "*******"
drag, startPoint x: 1330, startPoint y: 582, endPoint x: 1406, endPoint y: 570, distance: 77.2
click at [1395, 570] on mat-expansion-panel "wallet Salary Approved Salary ***** 10:00 to ***** 14:30 ***** (4h 30m) X €27.0…" at bounding box center [1282, 417] width 249 height 418
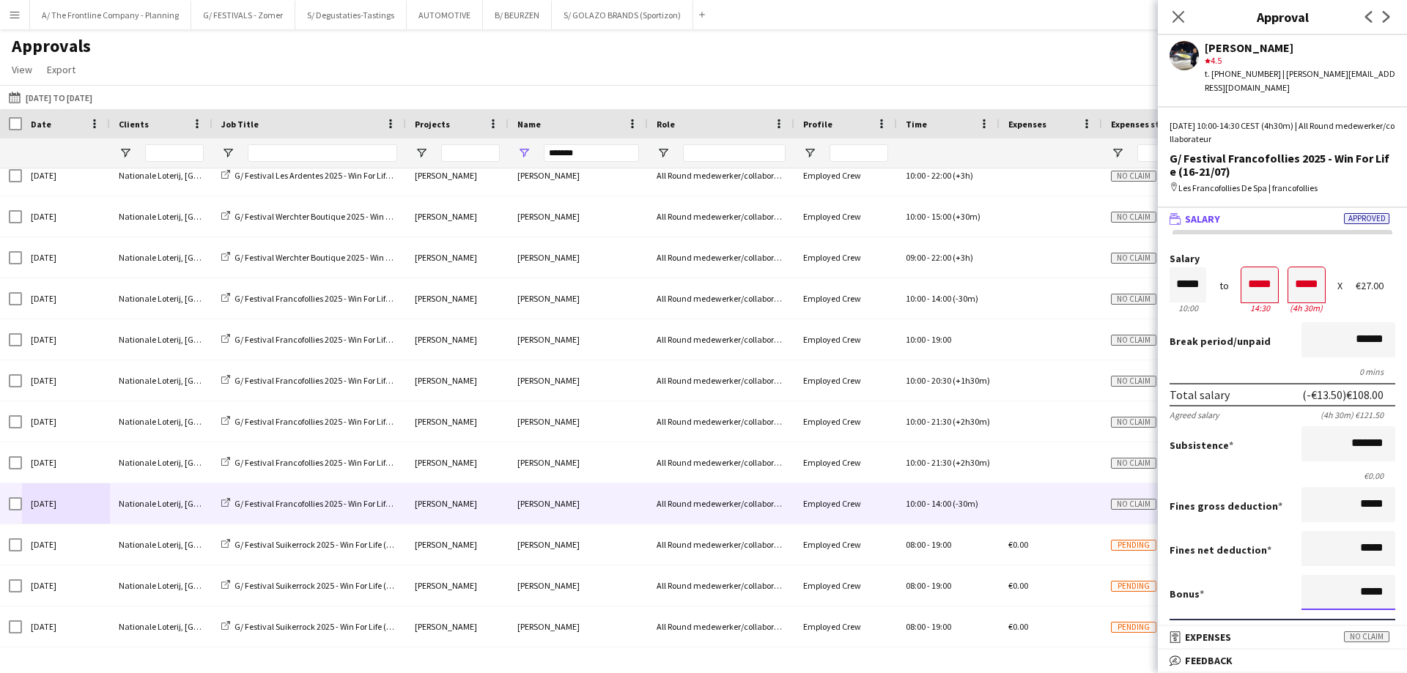
click at [1169, 671] on button "Approve payment for €299.44" at bounding box center [1279, 685] width 220 height 29
type input "******"
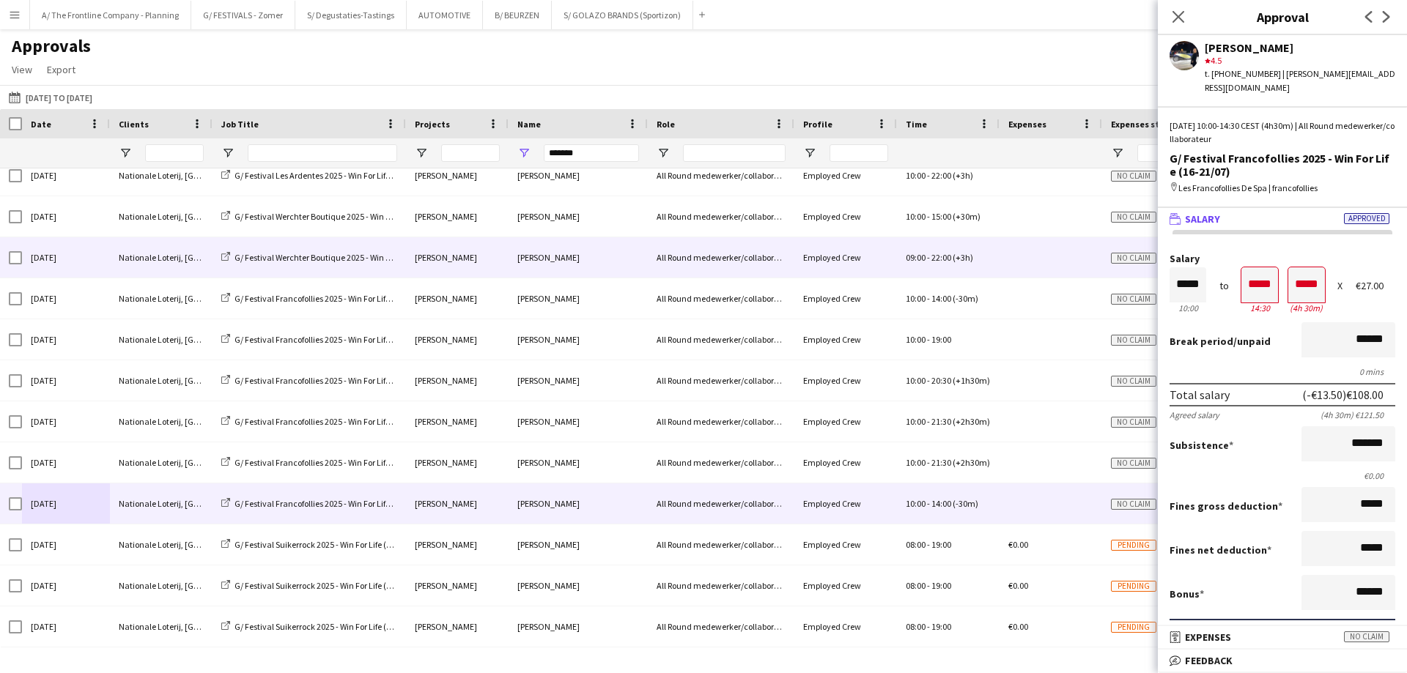
click at [100, 261] on div "[DATE]" at bounding box center [66, 257] width 88 height 40
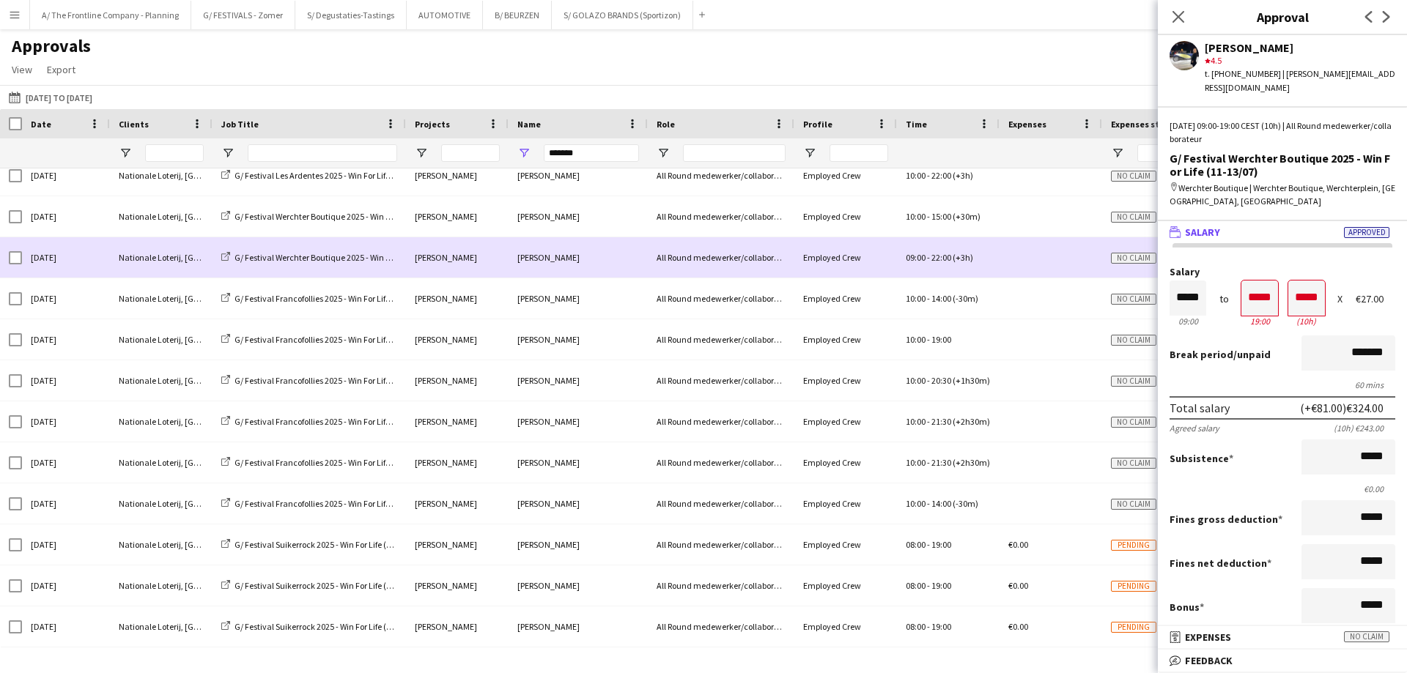
click at [100, 261] on div "[DATE]" at bounding box center [66, 257] width 88 height 40
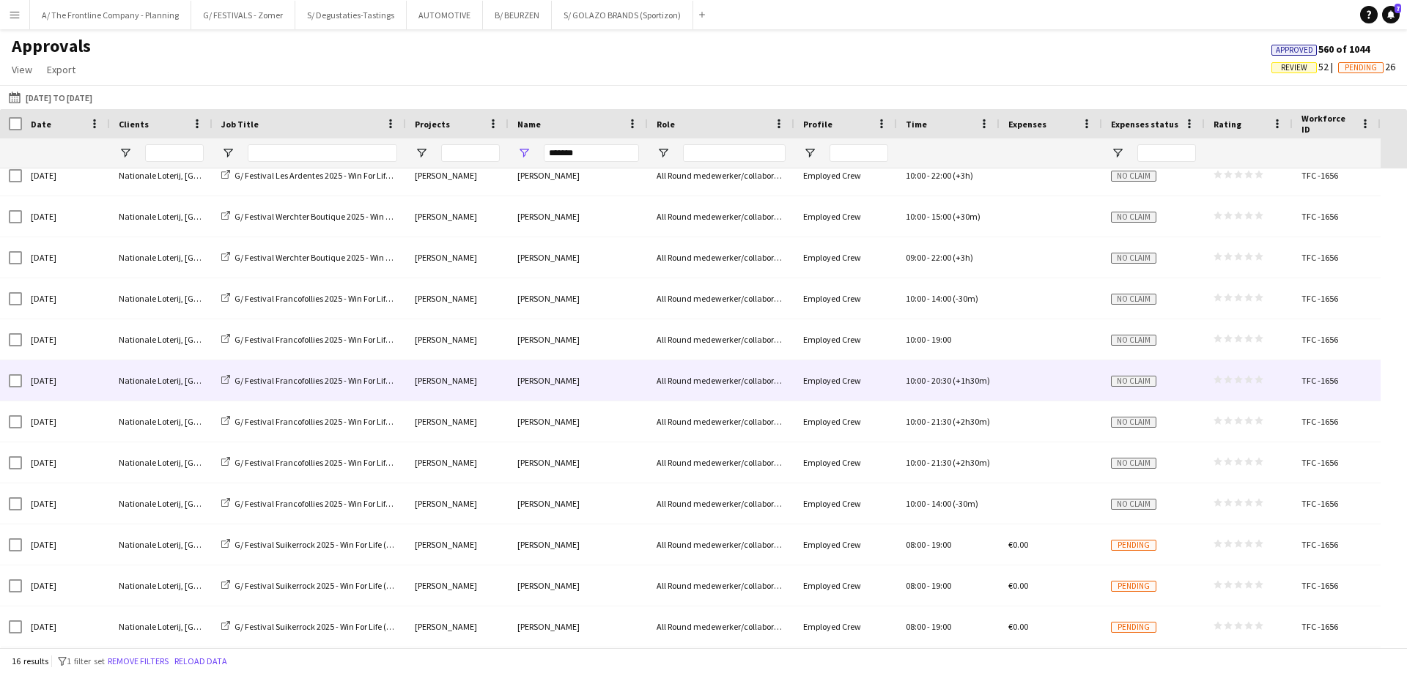
click at [138, 364] on div "Nationale Loterij, [GEOGRAPHIC_DATA]" at bounding box center [161, 380] width 103 height 40
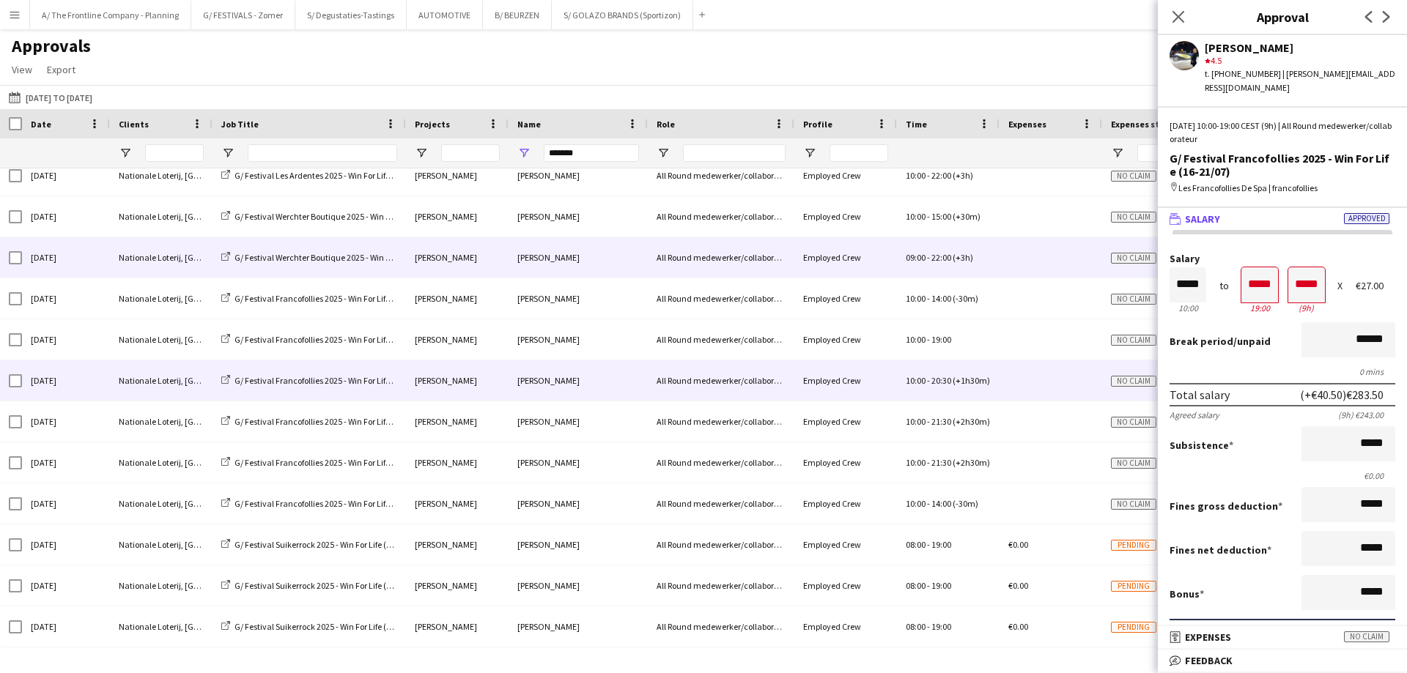
click at [137, 264] on div "Nationale Loterij, [GEOGRAPHIC_DATA]" at bounding box center [161, 257] width 103 height 40
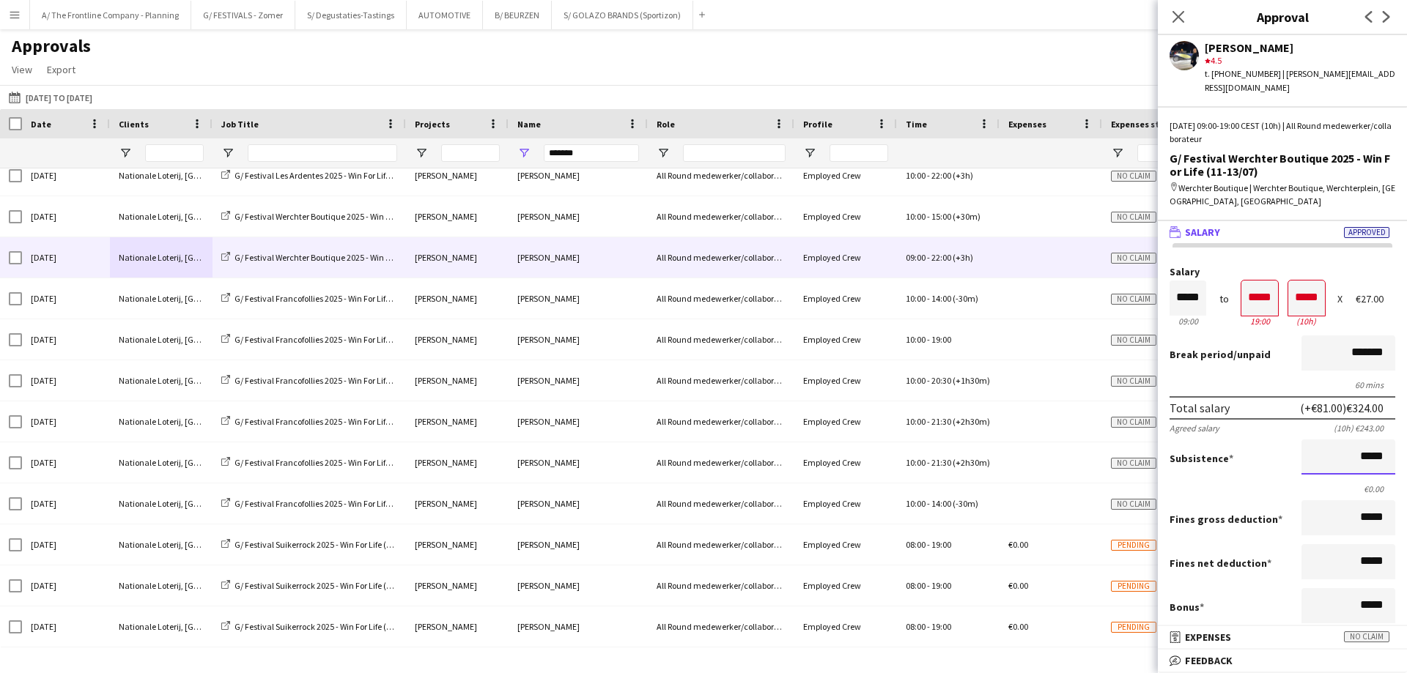
scroll to position [1, 0]
drag, startPoint x: 1333, startPoint y: 448, endPoint x: 1406, endPoint y: 454, distance: 72.8
click at [1395, 454] on mat-expansion-panel "wallet Salary Approved Salary ***** 09:00 to ***** 19:00 ***** (10h) X €27.00 B…" at bounding box center [1282, 423] width 249 height 405
type input "*******"
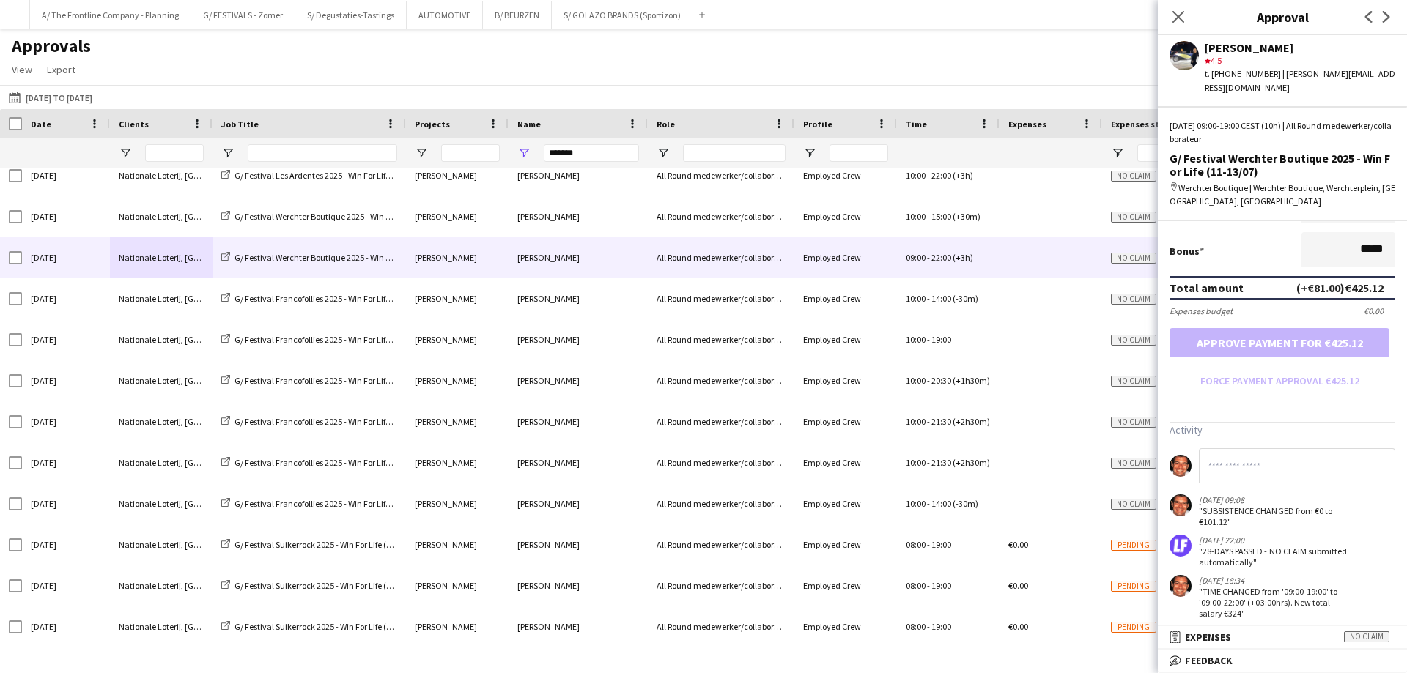
scroll to position [0, 0]
click at [432, 17] on button "AUTOMOTIVE Close" at bounding box center [445, 15] width 76 height 29
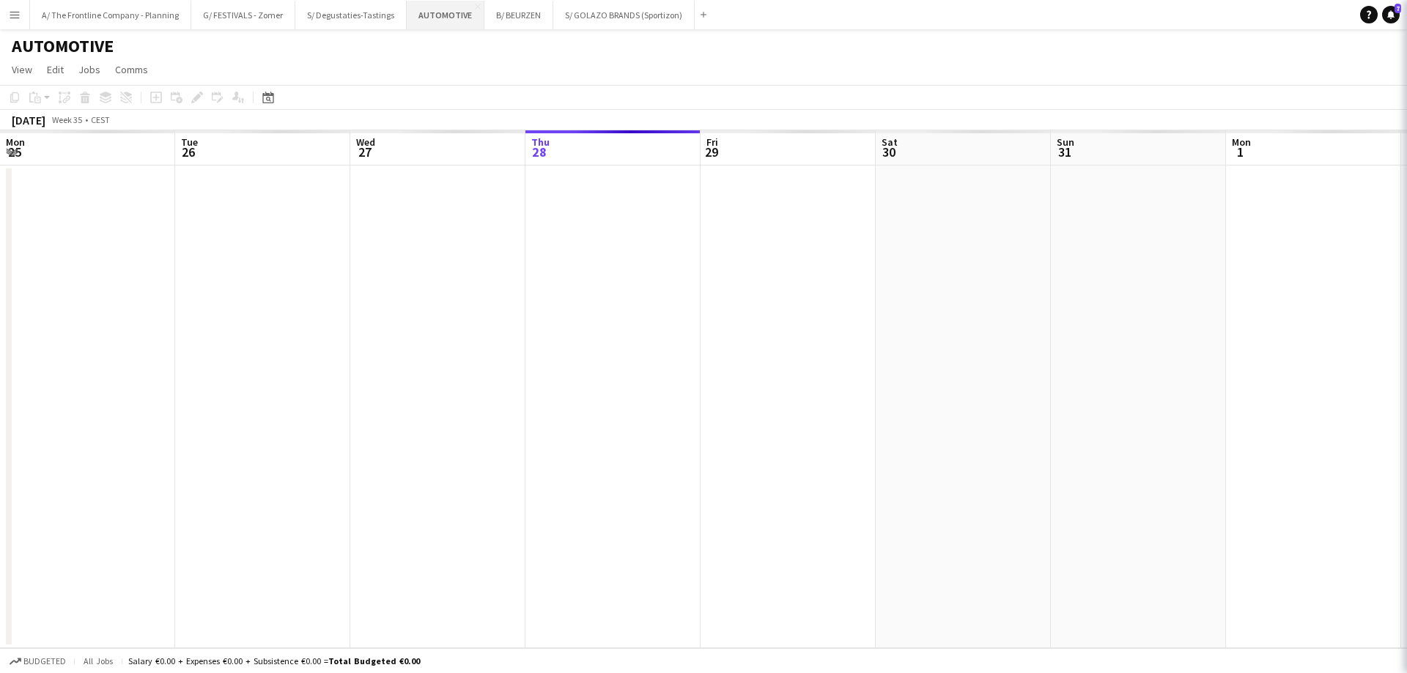
scroll to position [0, 350]
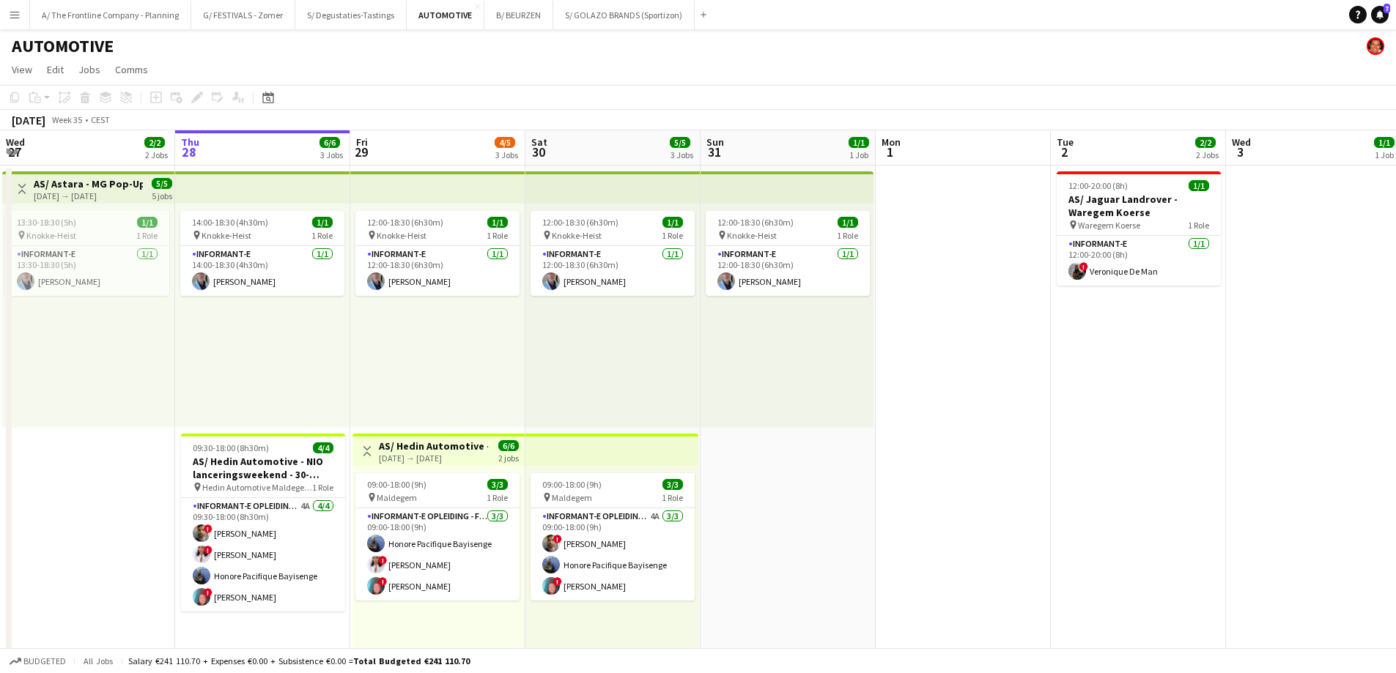
click at [15, 13] on app-icon "Menu" at bounding box center [15, 15] width 12 height 12
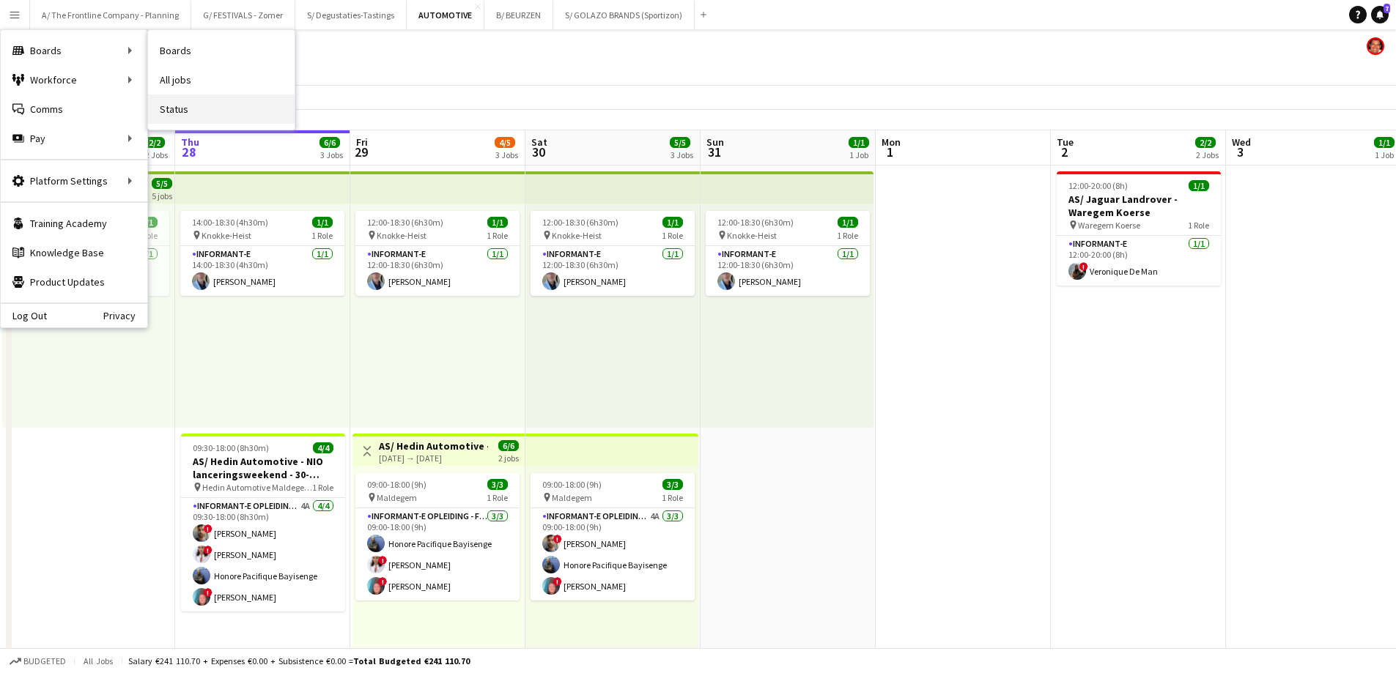
click at [207, 105] on link "Status" at bounding box center [221, 109] width 147 height 29
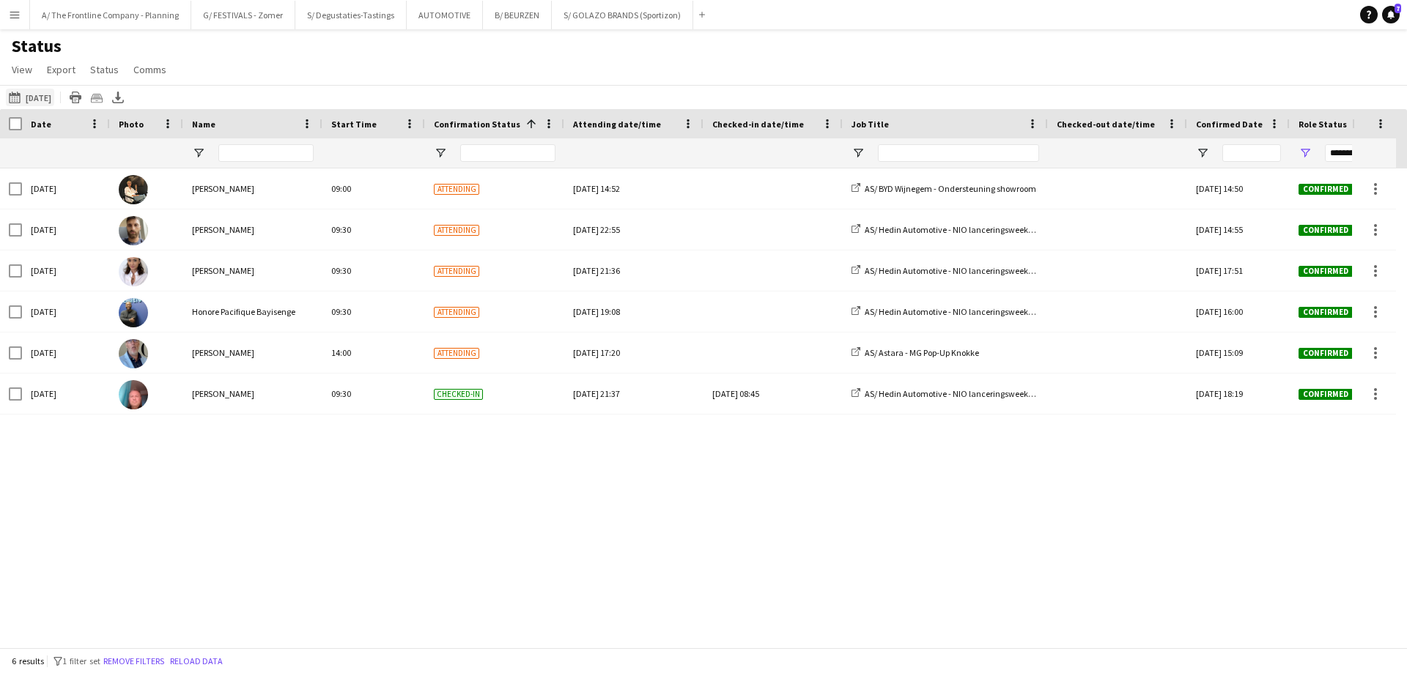
click at [12, 97] on app-icon "[DATE] to [DATE]" at bounding box center [17, 98] width 17 height 12
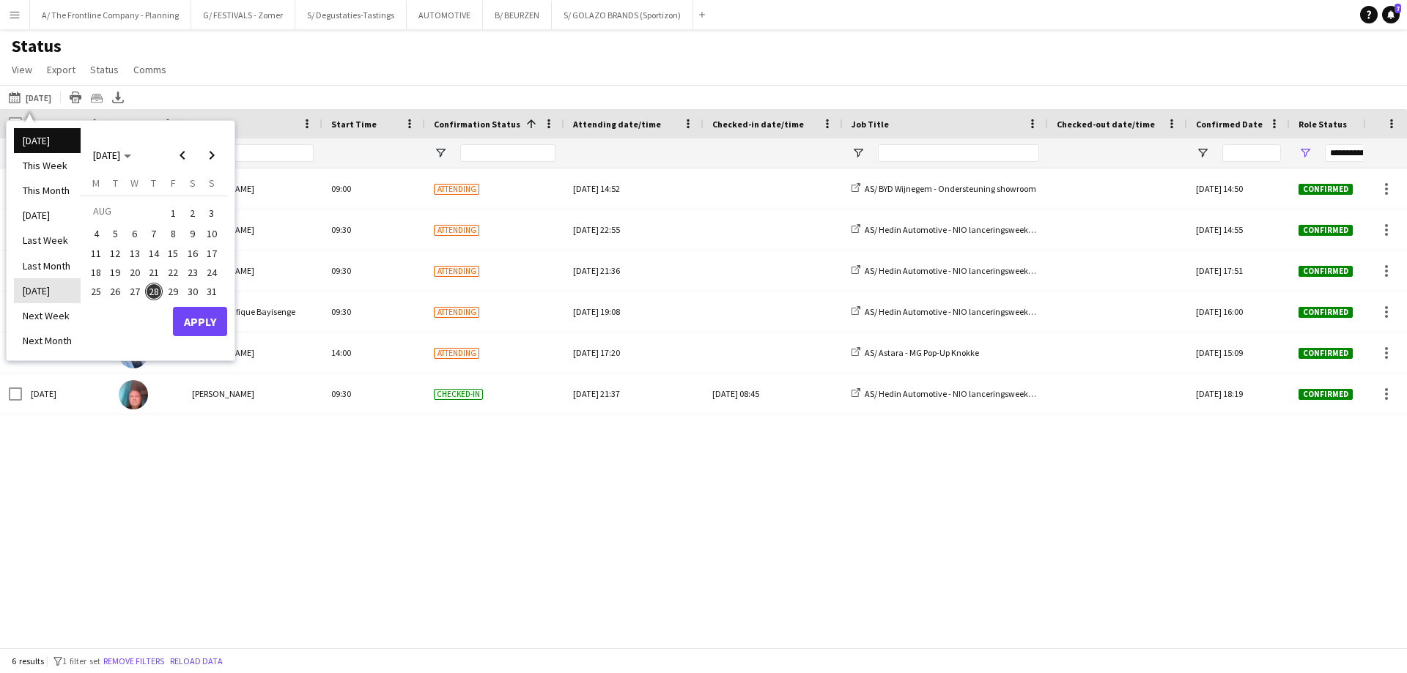
click at [47, 284] on li "[DATE]" at bounding box center [47, 290] width 67 height 25
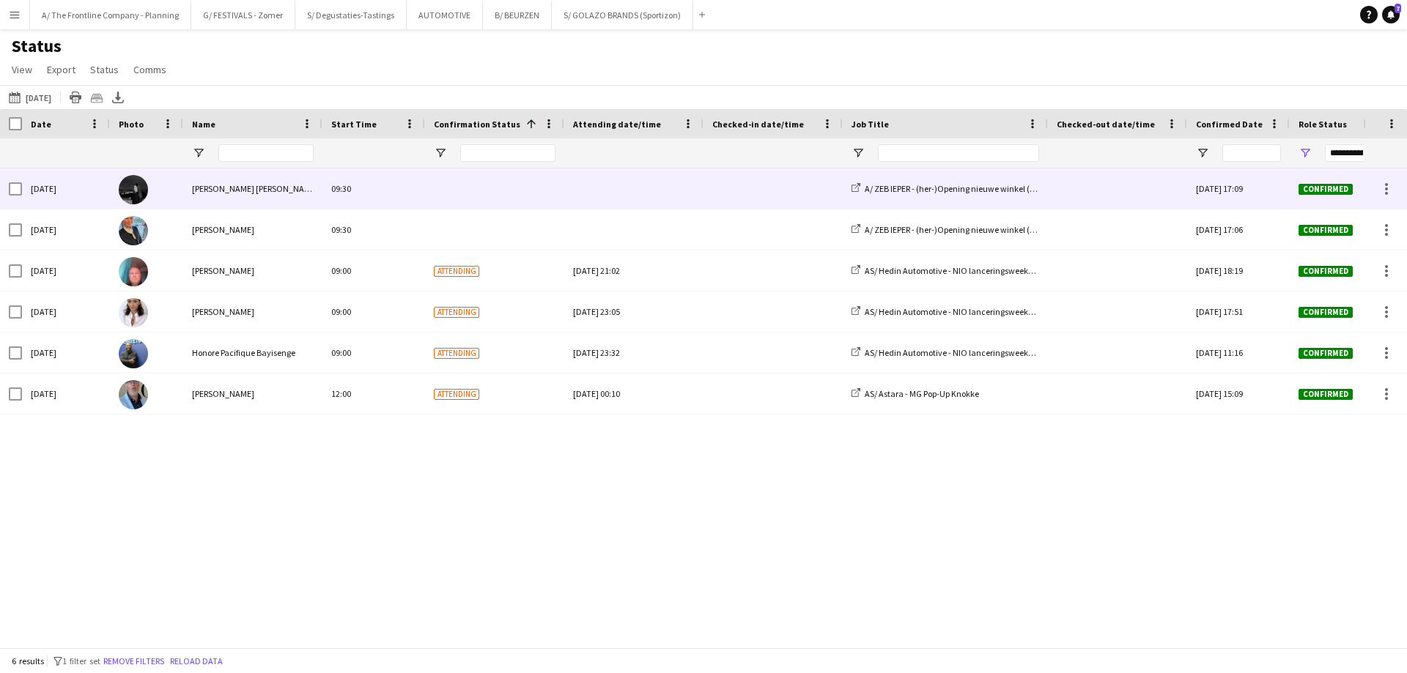
click at [34, 188] on div "[DATE]" at bounding box center [66, 189] width 88 height 40
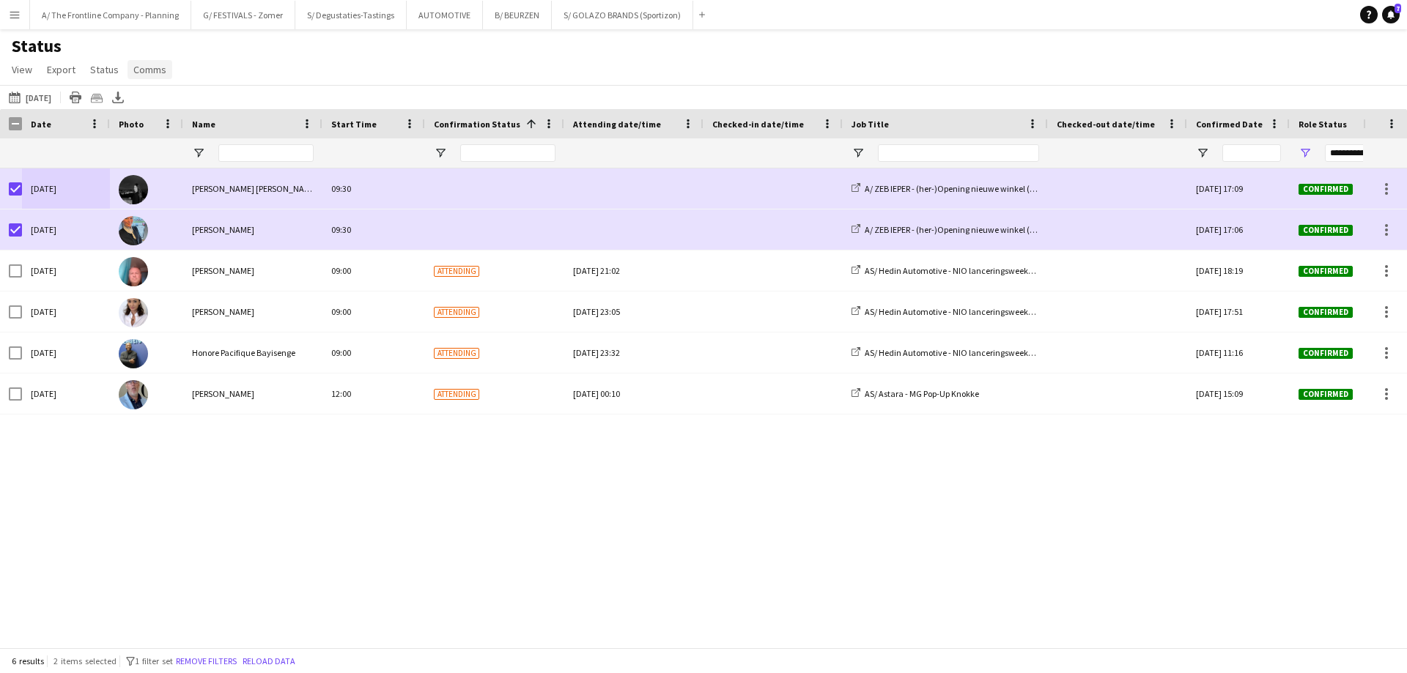
click at [152, 70] on span "Comms" at bounding box center [149, 69] width 33 height 13
click at [163, 102] on span "Send notification" at bounding box center [175, 101] width 75 height 13
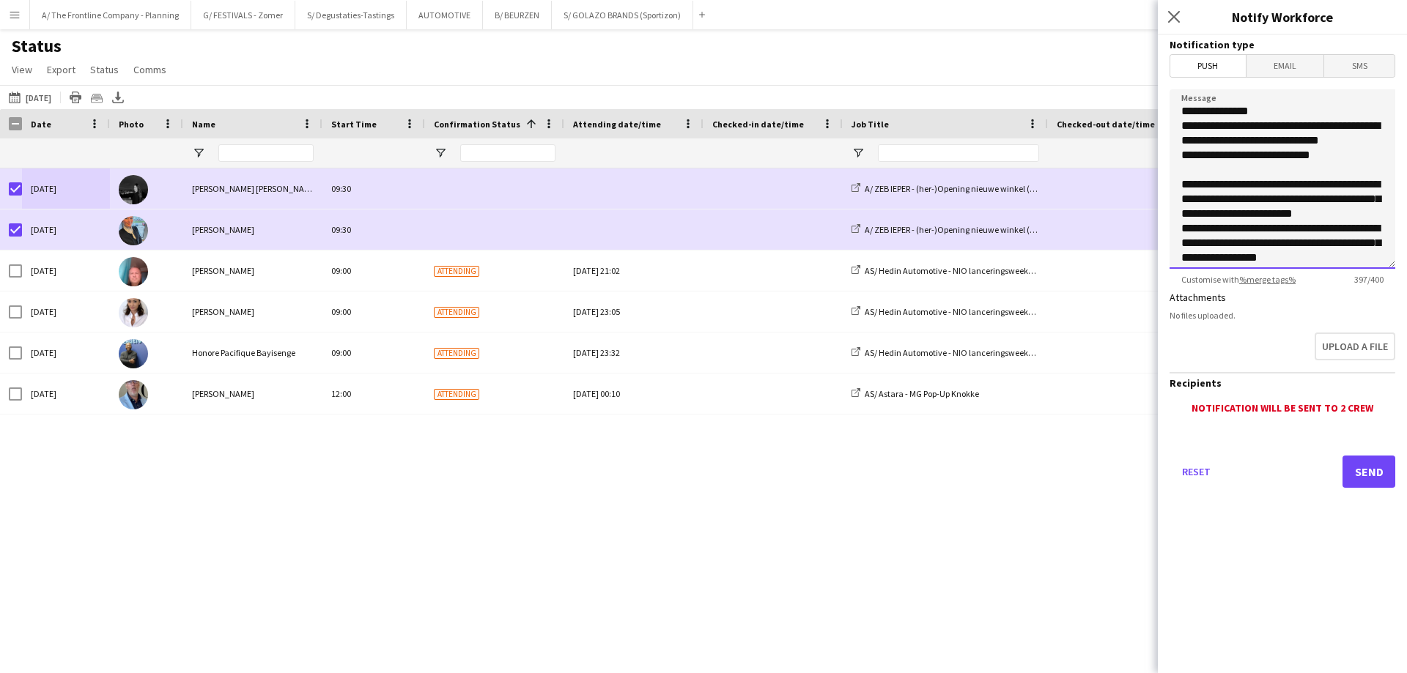
click at [1289, 180] on textarea "**********" at bounding box center [1282, 178] width 226 height 179
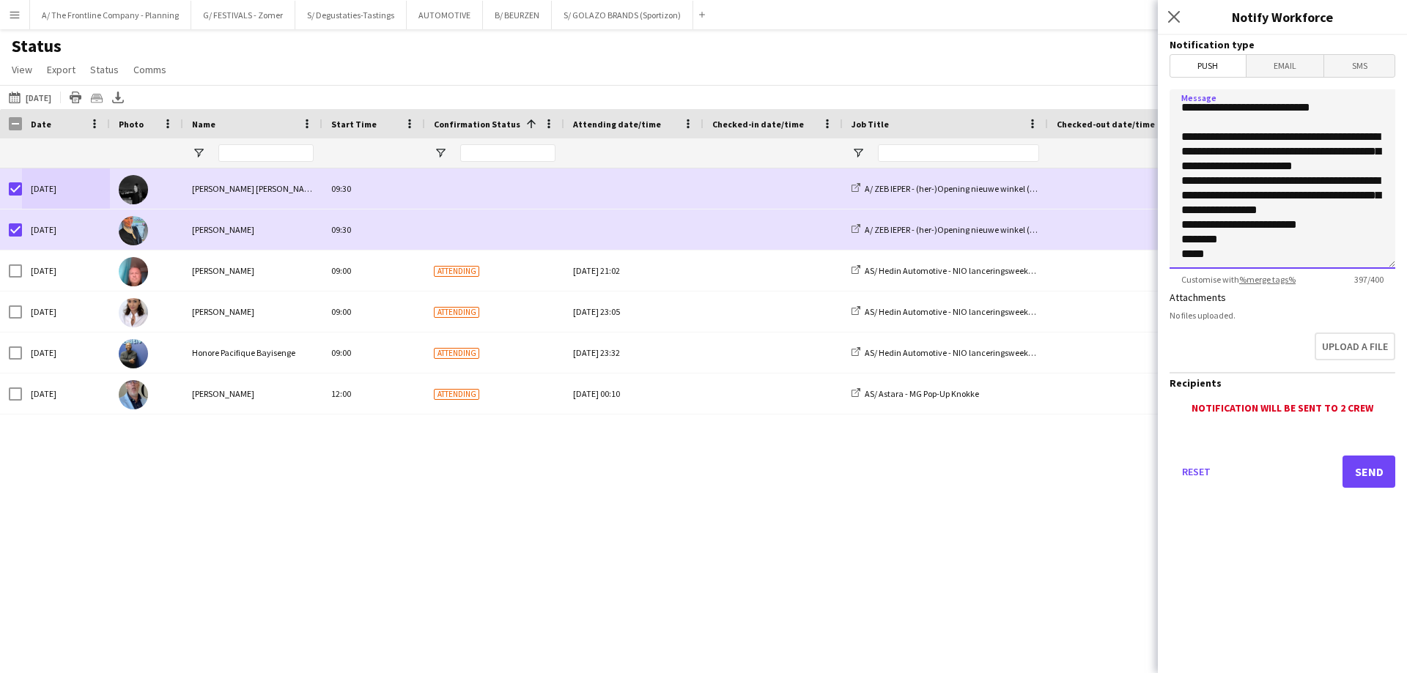
drag, startPoint x: 1181, startPoint y: 128, endPoint x: 1350, endPoint y: 295, distance: 237.3
click at [1350, 295] on form "**********" at bounding box center [1282, 282] width 249 height 494
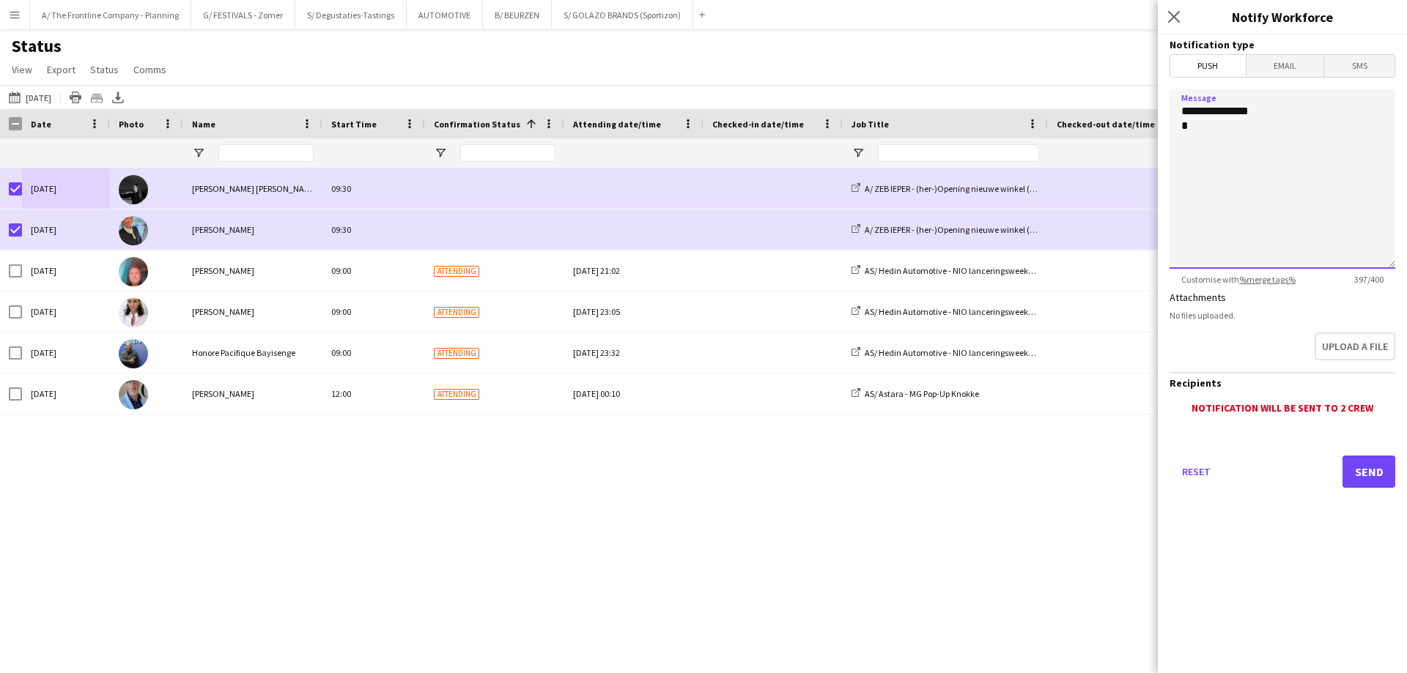
scroll to position [0, 0]
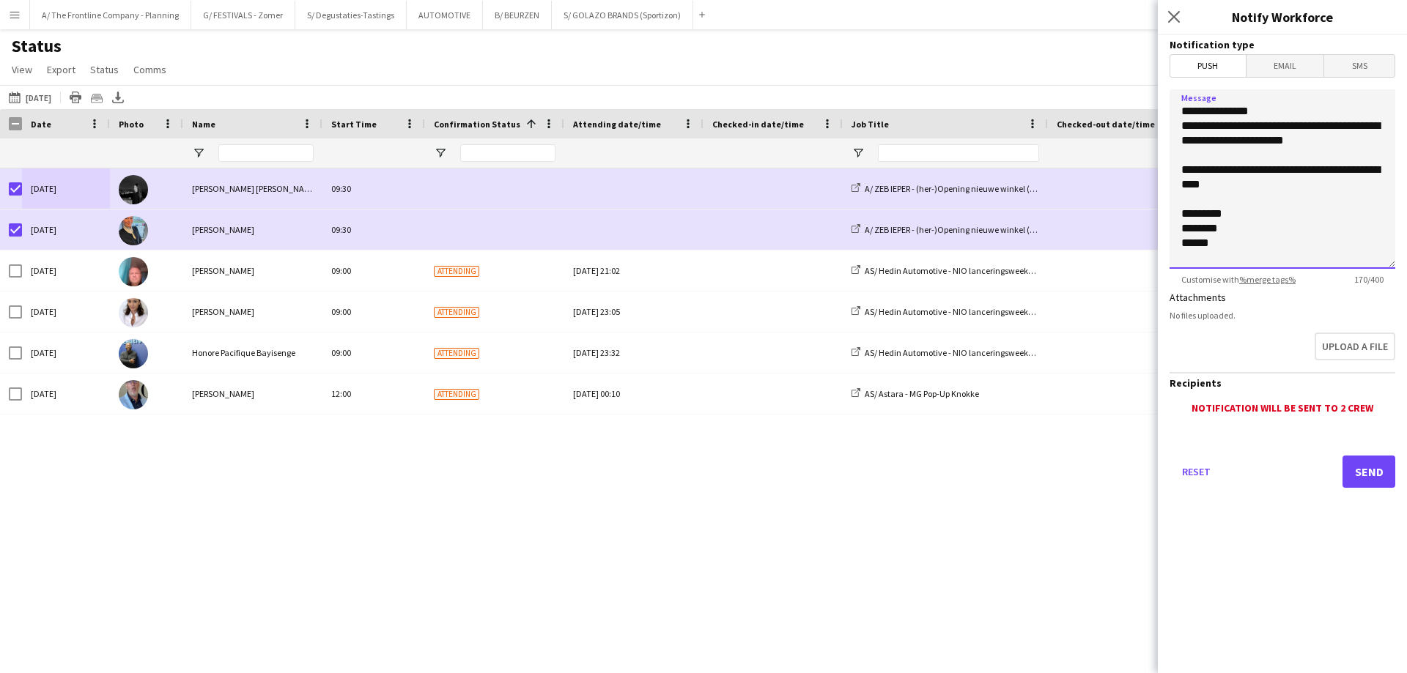
click at [1209, 201] on textarea "**********" at bounding box center [1282, 178] width 226 height 179
type textarea "**********"
click at [1364, 462] on button "Send" at bounding box center [1368, 472] width 53 height 32
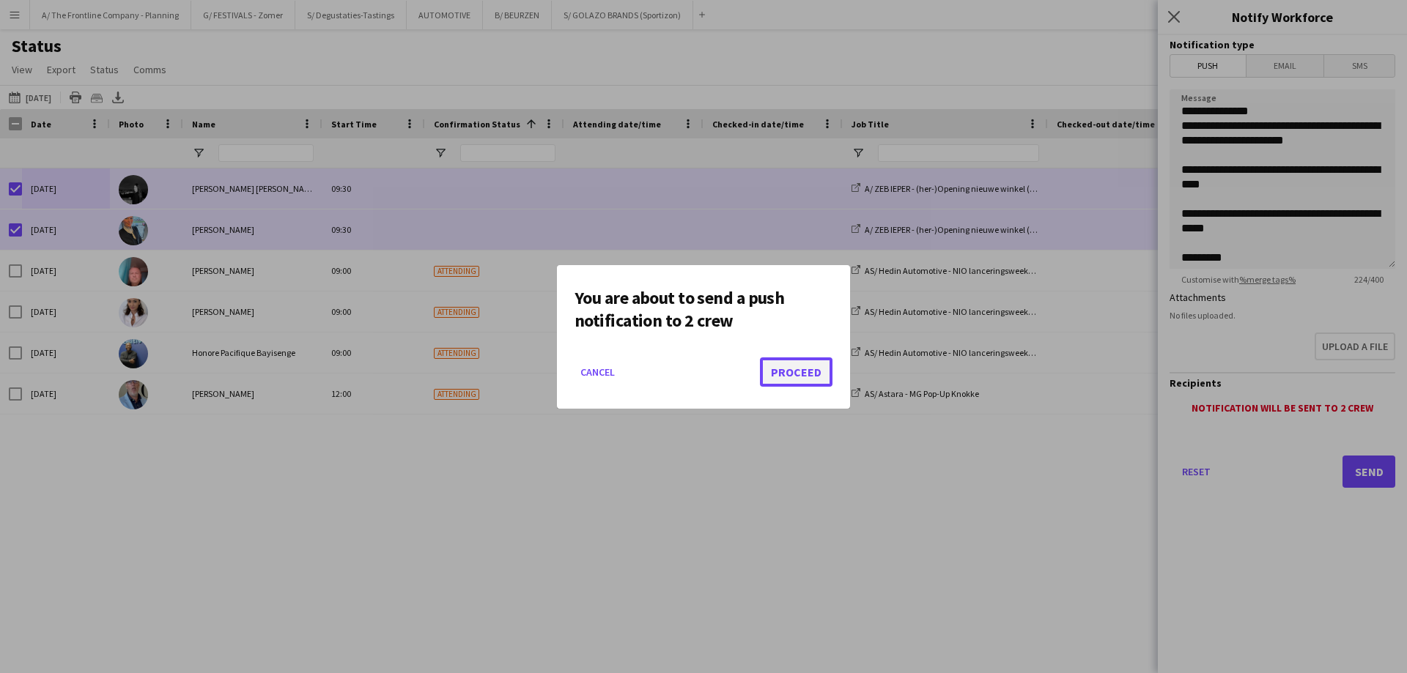
click at [780, 372] on button "Proceed" at bounding box center [796, 372] width 73 height 29
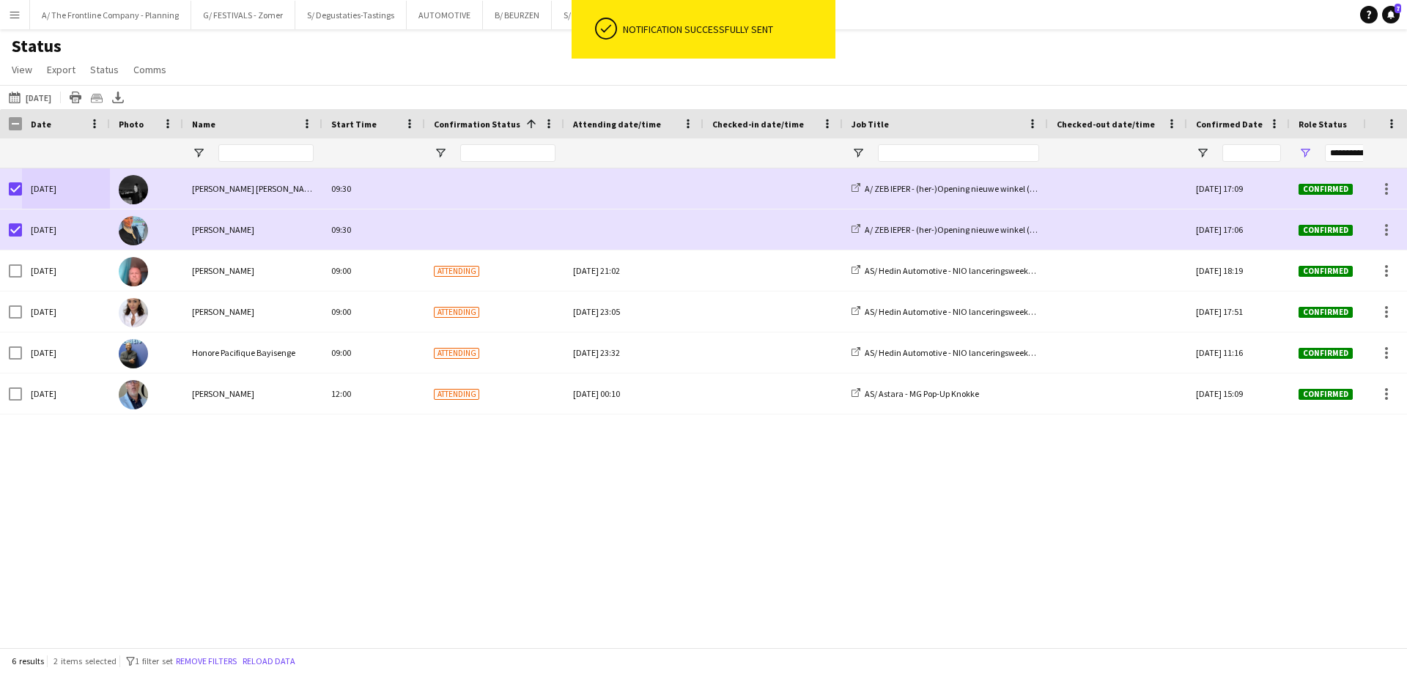
click at [610, 514] on div "[DATE] [PERSON_NAME] [PERSON_NAME] 09:30 A/ ZEB IEPER - (her-)Opening nieuwe [P…" at bounding box center [681, 403] width 1363 height 468
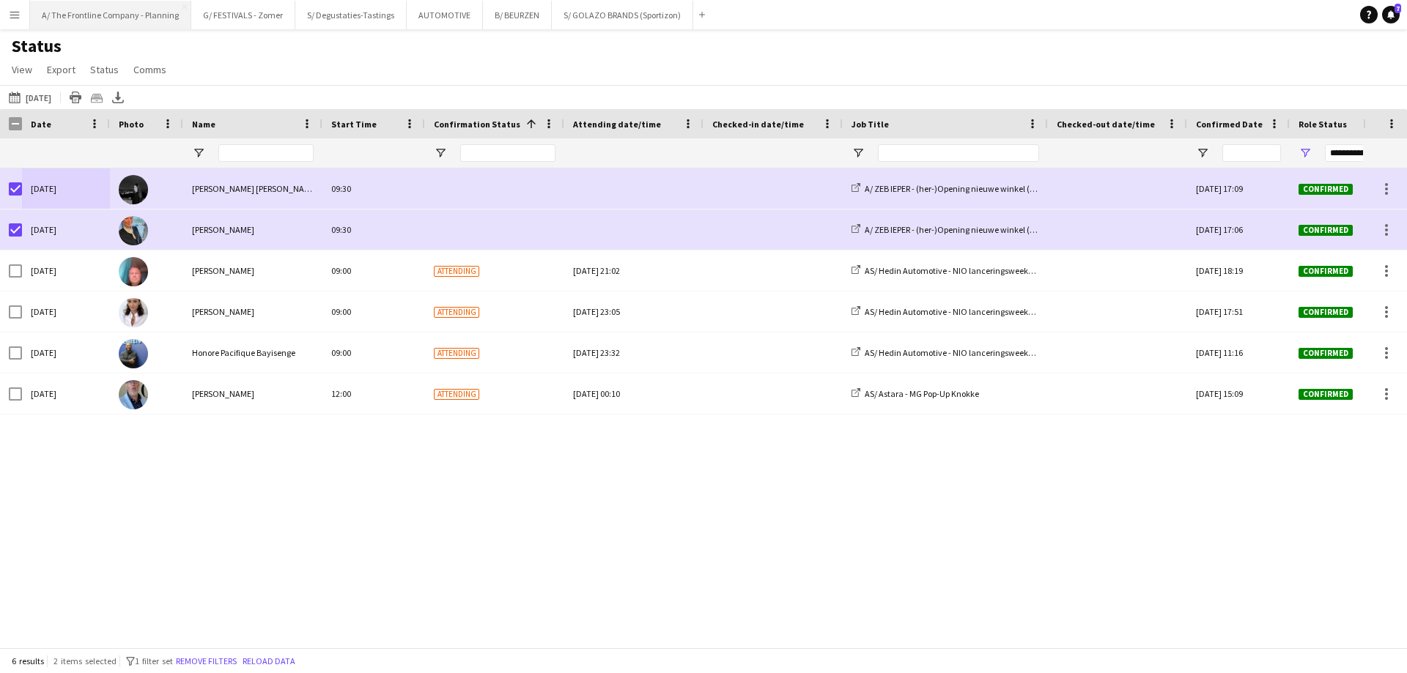
click at [75, 12] on button "A/ The Frontline Company - Planning Close" at bounding box center [110, 15] width 161 height 29
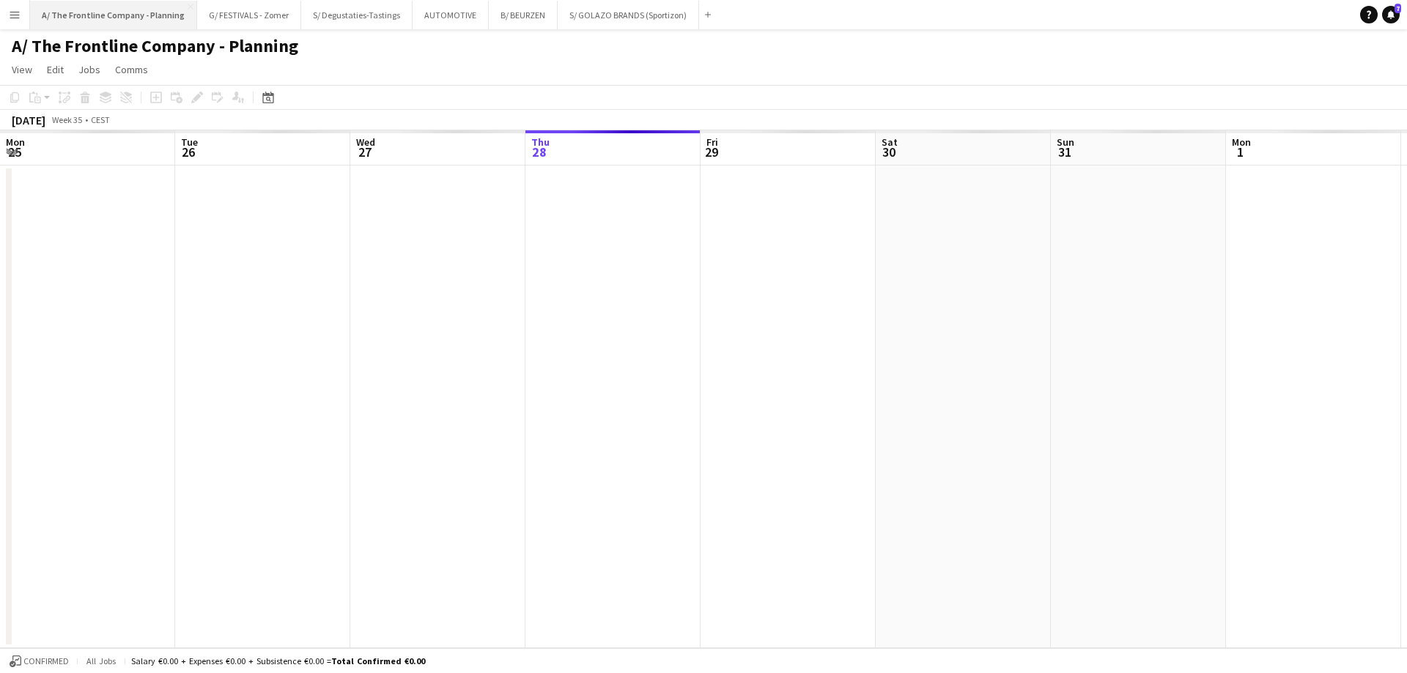
scroll to position [0, 350]
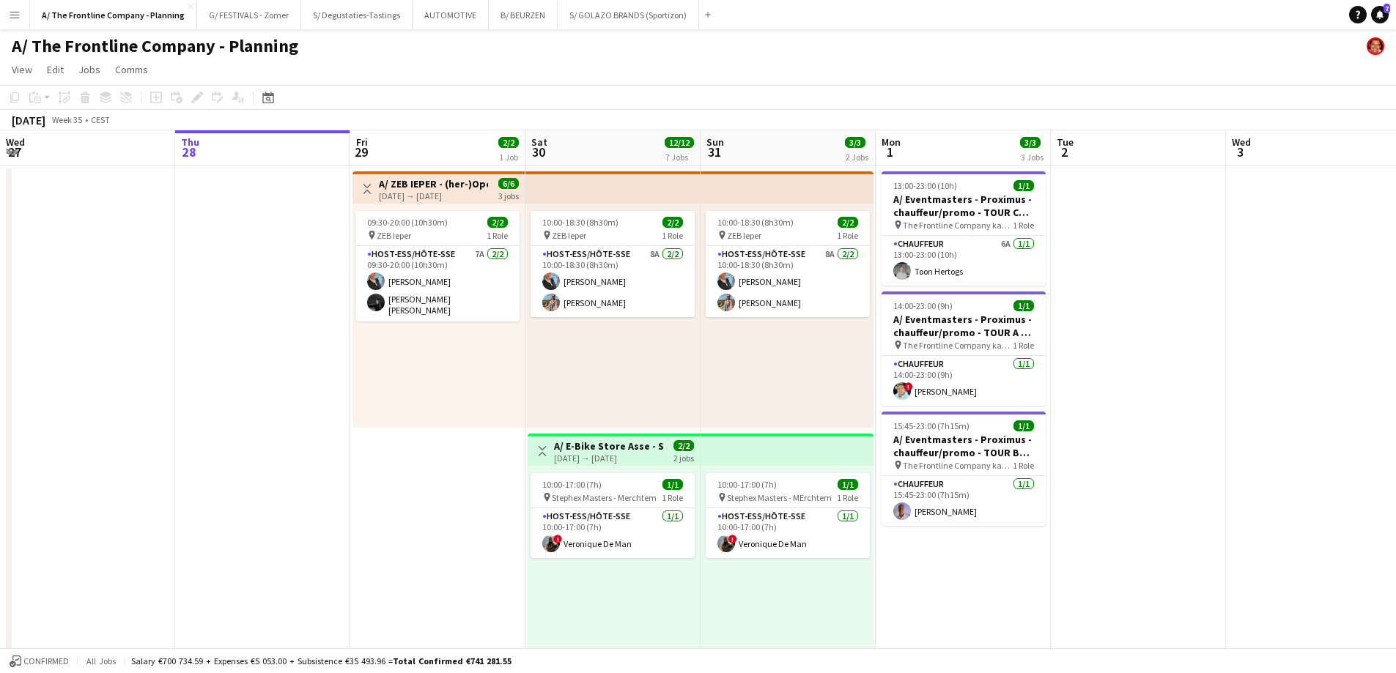
click at [17, 17] on app-icon "Menu" at bounding box center [15, 15] width 12 height 12
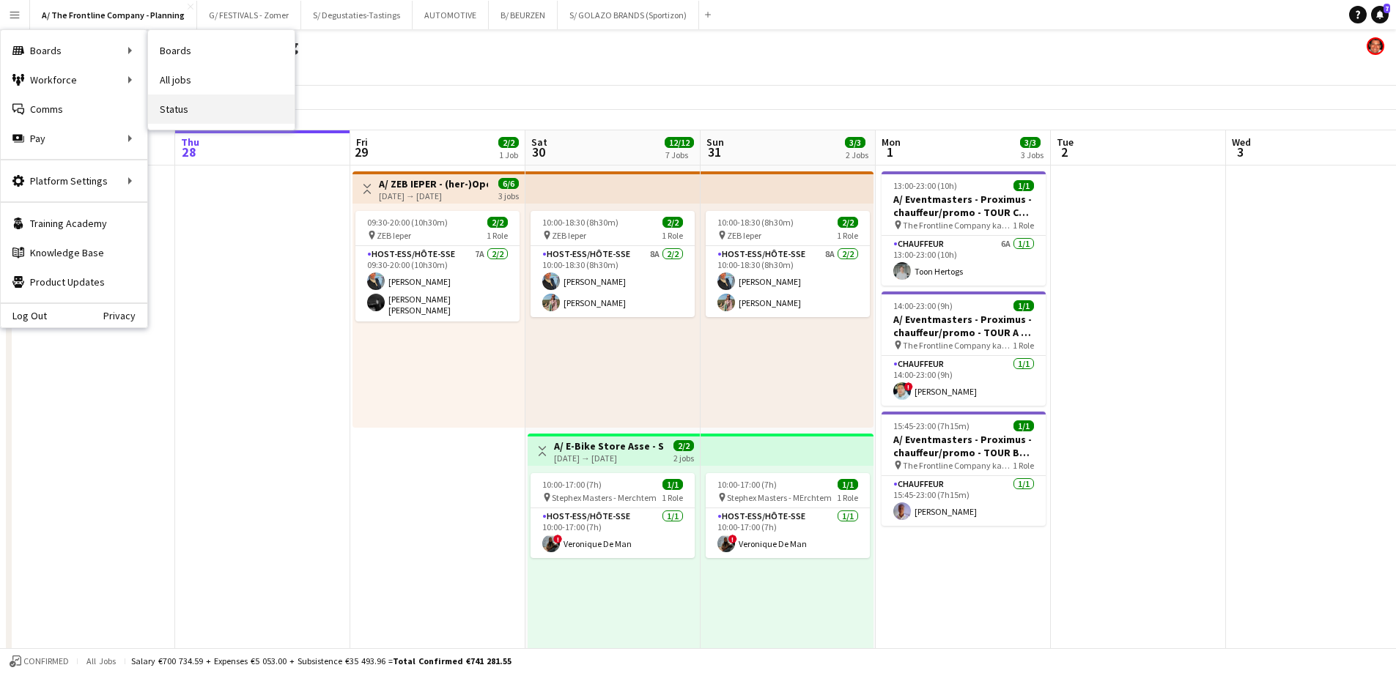
click at [193, 111] on link "Status" at bounding box center [221, 109] width 147 height 29
